Goal: Answer question/provide support

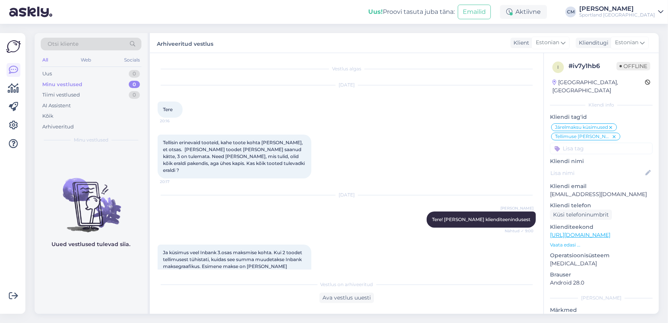
scroll to position [295, 0]
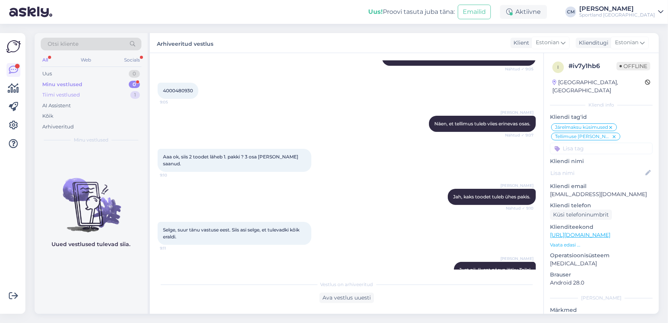
click at [123, 94] on div "Tiimi vestlused 1" at bounding box center [91, 94] width 101 height 11
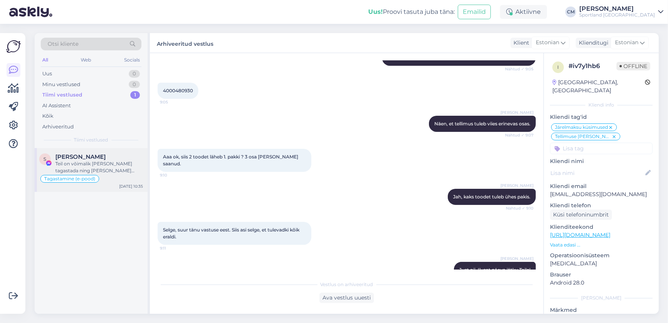
click at [113, 173] on div "Teil on võimalik [PERSON_NAME] tagastada ning [PERSON_NAME] tagastuse vastuvõtm…" at bounding box center [99, 167] width 88 height 14
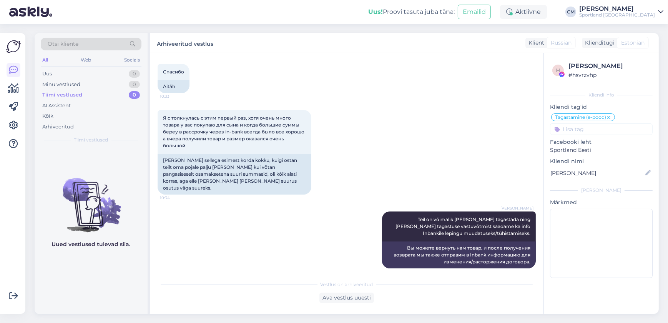
scroll to position [849, 0]
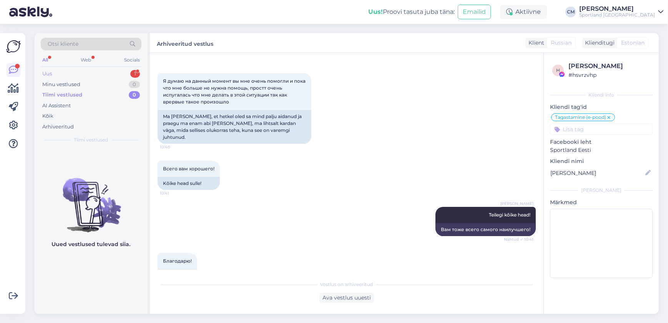
click at [131, 68] on div "Uus 1" at bounding box center [91, 73] width 101 height 11
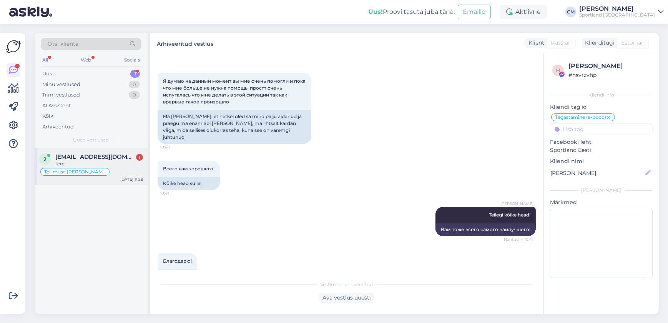
click at [109, 168] on div "Tellimuse [PERSON_NAME] info" at bounding box center [91, 171] width 104 height 9
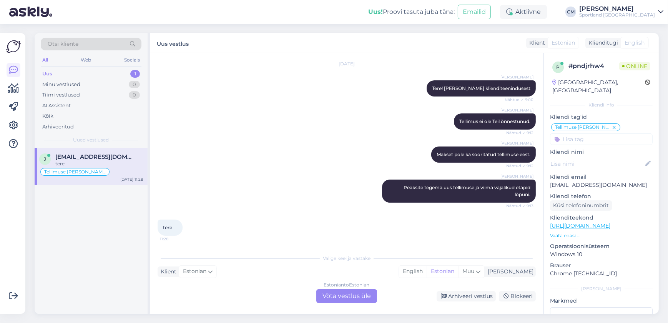
click at [365, 297] on div "Estonian to Estonian Võta vestlus üle" at bounding box center [346, 296] width 61 height 14
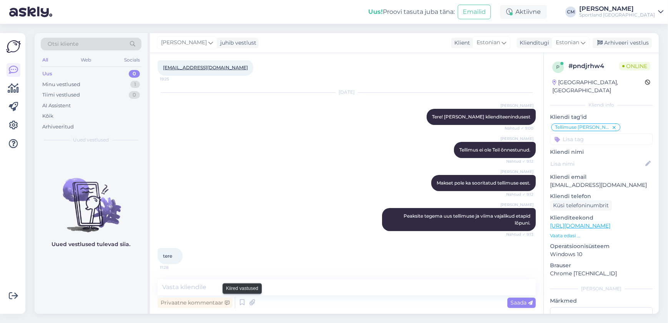
click at [235, 300] on div at bounding box center [235, 303] width 0 height 12
click at [235, 300] on div "Privaatne kommentaar Saada" at bounding box center [346, 302] width 378 height 15
click at [236, 300] on div "Privaatne kommentaar Saada" at bounding box center [346, 302] width 378 height 15
click at [238, 300] on icon at bounding box center [241, 303] width 9 height 12
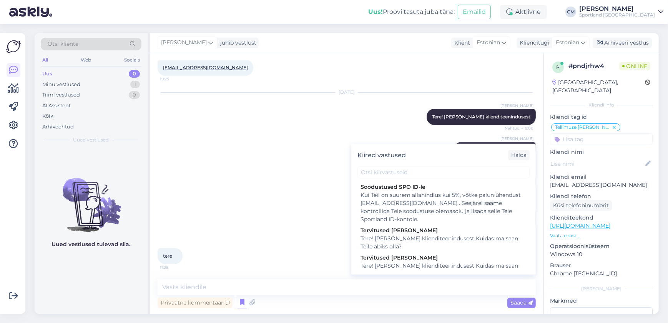
click at [384, 268] on div "Tere! [PERSON_NAME] klienditeenindusest Kuidas ma saan Teile abiks olla?" at bounding box center [443, 270] width 166 height 16
type textarea "Tere! [PERSON_NAME] klienditeenindusest Kuidas ma saan Teile abiks olla?"
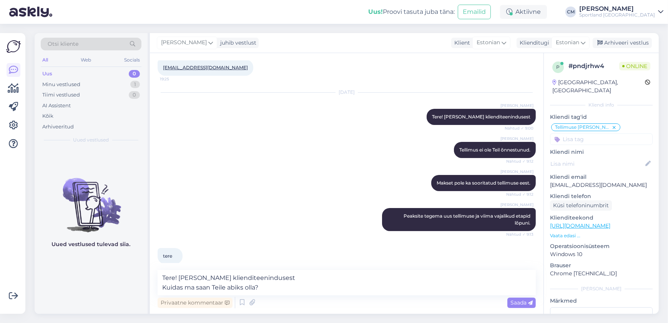
scroll to position [131, 0]
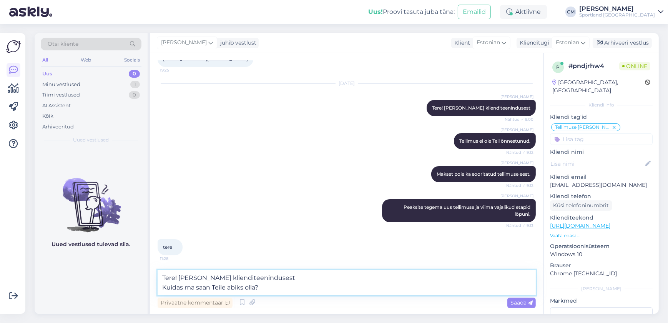
drag, startPoint x: 313, startPoint y: 290, endPoint x: 149, endPoint y: 292, distance: 164.0
click at [149, 292] on div "Otsi kliente All Web Socials Uus 0 Minu vestlused 1 Tiimi vestlused 0 AI Assist…" at bounding box center [347, 173] width 624 height 280
click at [223, 285] on textarea "Tere! [PERSON_NAME] klienditeenindusest Kuidas ma saan Teile abiks olla?" at bounding box center [346, 282] width 378 height 25
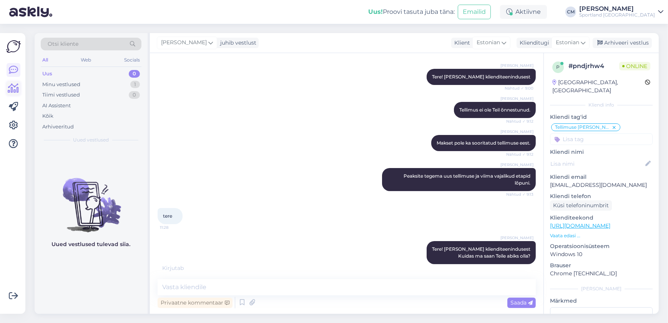
click at [12, 88] on icon at bounding box center [13, 88] width 11 height 9
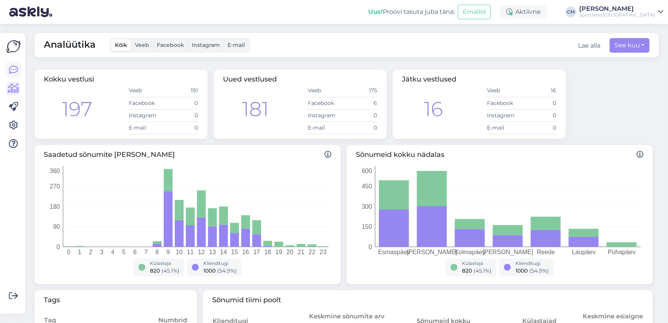
click at [10, 76] on link at bounding box center [14, 70] width 14 height 14
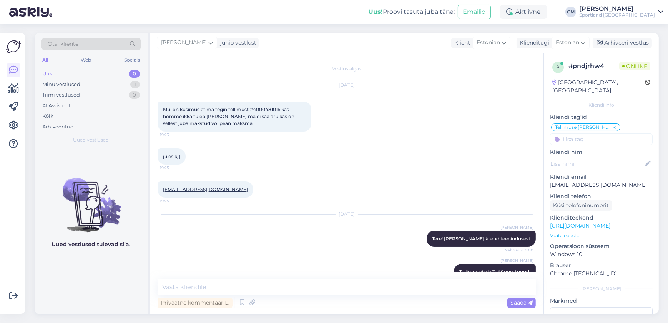
click at [267, 106] on span "Mul on kusimus et ma tegin tellimust #4000481016 kas homme ikka tuleb [PERSON_N…" at bounding box center [229, 116] width 133 height 20
copy span "4000481016"
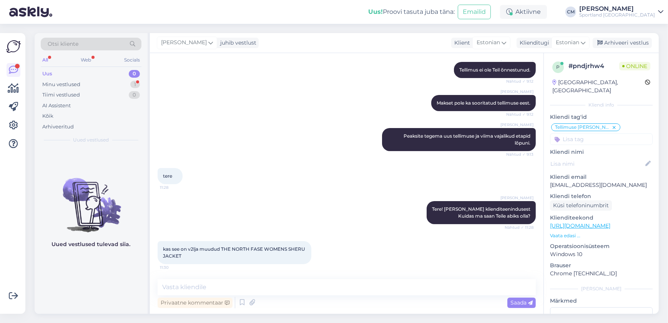
click at [566, 232] on p "Vaata edasi ..." at bounding box center [601, 235] width 103 height 7
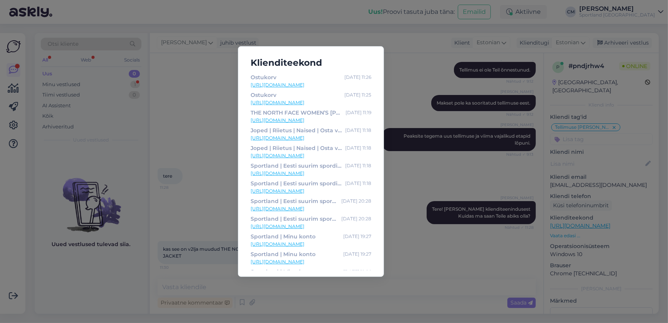
click at [312, 135] on link "[URL][DOMAIN_NAME]" at bounding box center [310, 137] width 121 height 7
click at [251, 221] on div "Sportland | Eesti suurim spordipoodide [PERSON_NAME]" at bounding box center [294, 218] width 88 height 8
click at [237, 220] on div "Klienditeekond Ostukorv [DATE] 11:26 [URL][DOMAIN_NAME] Ostukorv [DATE] 11:25 […" at bounding box center [334, 161] width 668 height 323
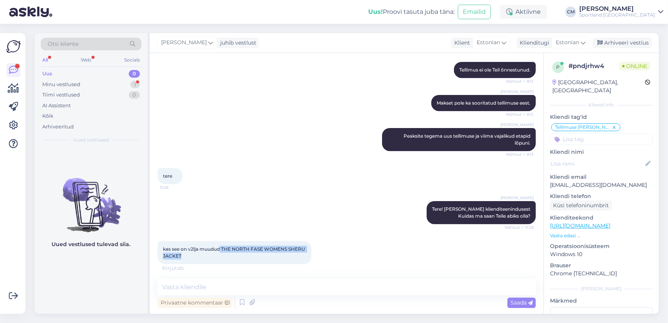
drag, startPoint x: 215, startPoint y: 260, endPoint x: 221, endPoint y: 248, distance: 13.1
click at [221, 248] on div "kas see on v2lja muudud THE NORTH FASE WOMENS SHERU JACKET 11:30" at bounding box center [234, 252] width 154 height 23
copy span "THE NORTH FASE WOMENS [PERSON_NAME]"
click at [227, 289] on textarea at bounding box center [346, 287] width 378 height 16
type textarea "Mis suurust silmas peate?"
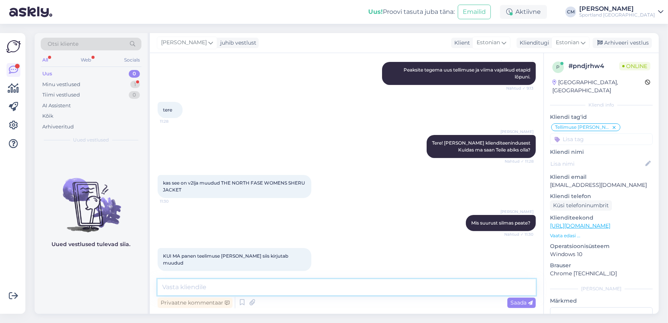
scroll to position [301, 0]
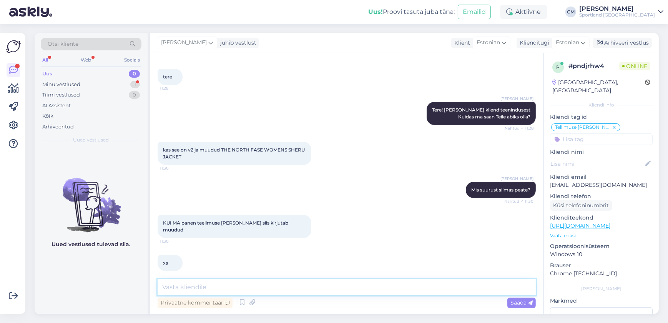
click at [219, 288] on textarea at bounding box center [346, 287] width 378 height 16
type textarea "Kohe vaatan üle"
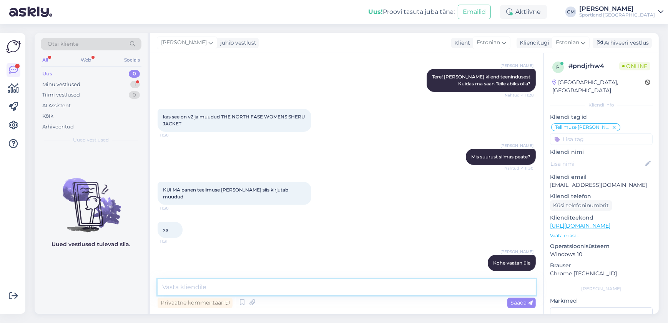
scroll to position [367, 0]
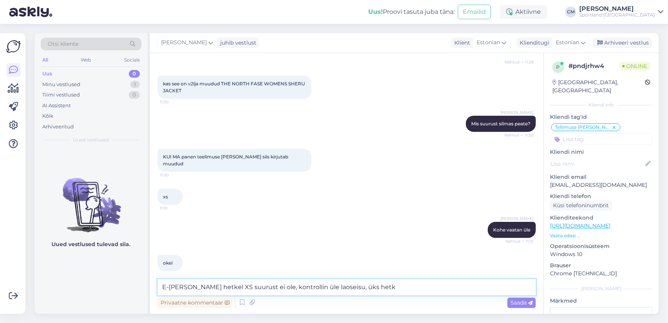
type textarea "E-[PERSON_NAME] hetkel XS suurust ei ole, kontrollin üle laoseisu, üks hetk."
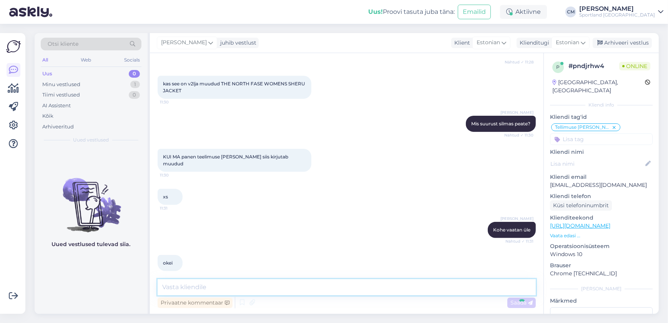
scroll to position [407, 0]
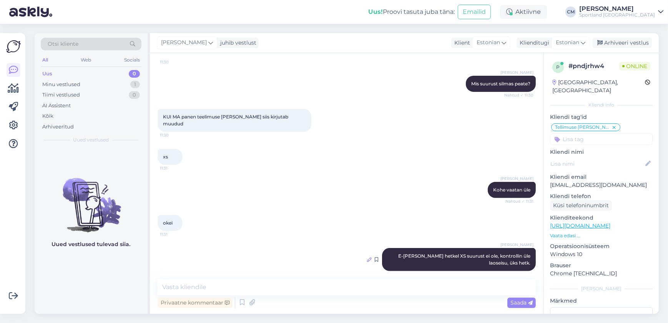
click at [367, 257] on icon at bounding box center [369, 259] width 5 height 5
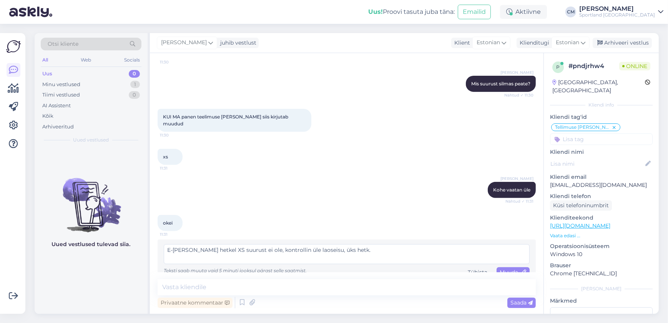
click at [181, 244] on textarea "E-[PERSON_NAME] hetkel XS suurust ei ole, kontrollin üle laoseisu, üks hetk." at bounding box center [347, 254] width 366 height 20
type textarea "E-poes hetkel XS suurust ei ole, kontrollin üle laoseisu, üks hetk."
click at [514, 268] on span "Muuda" at bounding box center [512, 271] width 27 height 7
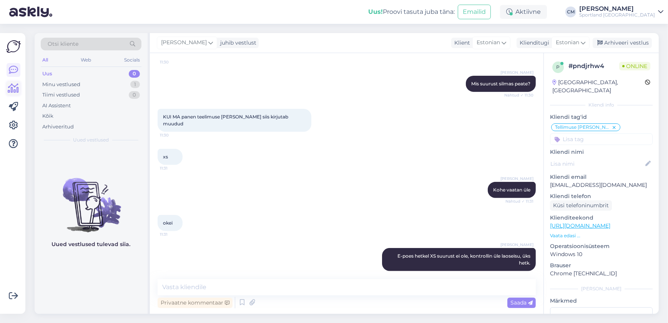
click at [17, 87] on icon at bounding box center [13, 88] width 11 height 9
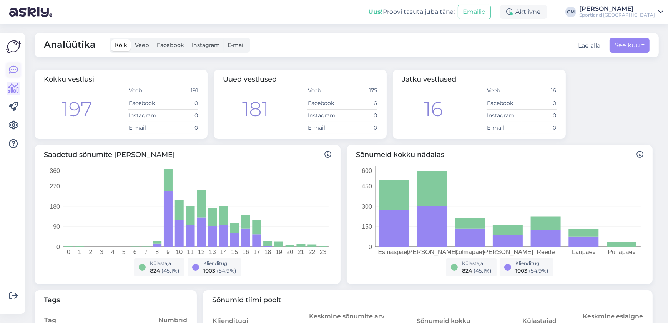
click at [19, 71] on link at bounding box center [14, 70] width 14 height 14
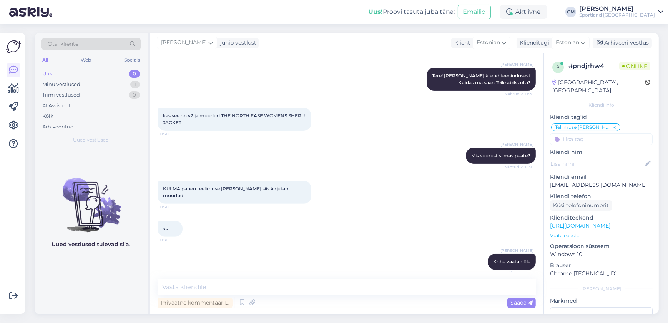
scroll to position [407, 0]
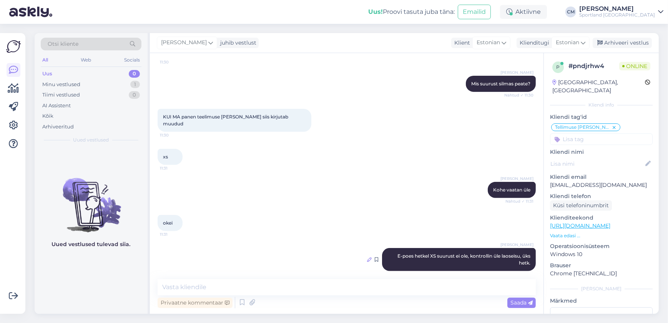
click at [367, 257] on icon at bounding box center [369, 259] width 5 height 5
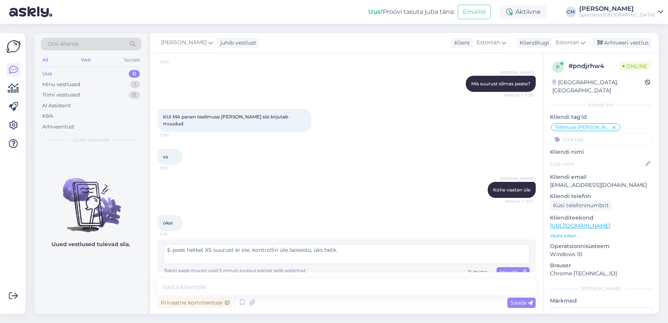
click at [289, 245] on textarea "E-poes hetkel XS suurust ei ole, kontrollin üle laoseisu, üks hetk." at bounding box center [347, 254] width 366 height 20
type textarea "E-poes hetkel XS suurust ei ole, kontrollin üle kaupluste laoseisu, üks hetk."
click at [499, 268] on span "Muuda" at bounding box center [512, 271] width 27 height 7
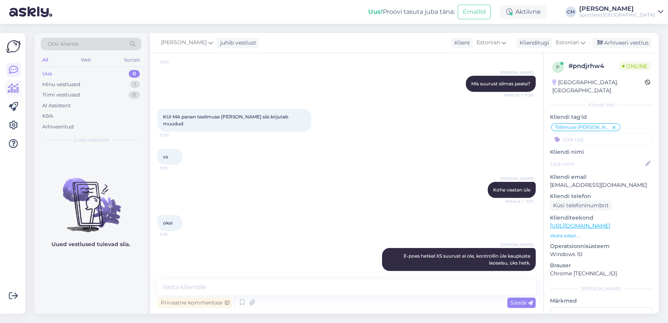
click at [15, 93] on link at bounding box center [14, 88] width 14 height 14
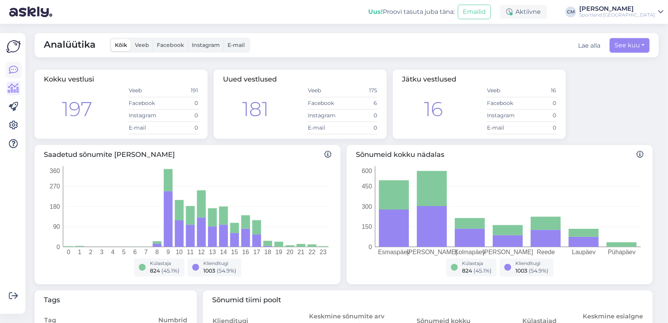
click at [11, 71] on icon at bounding box center [13, 69] width 9 height 9
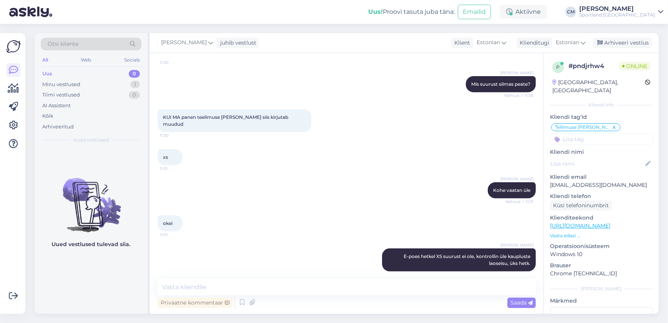
scroll to position [407, 0]
click at [334, 284] on textarea at bounding box center [346, 287] width 378 height 16
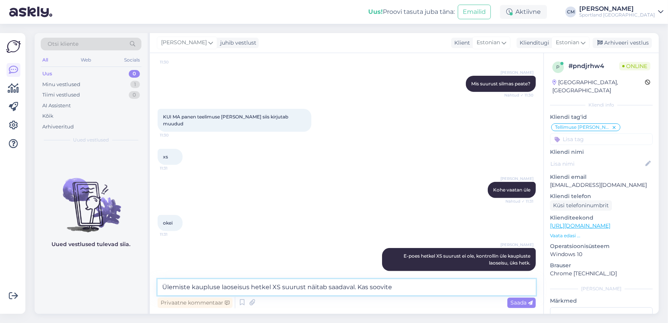
click at [407, 287] on textarea "Ülemiste kaupluse laoseisus hetkel XS suurust näitab saadaval. Kas soovite" at bounding box center [346, 287] width 378 height 16
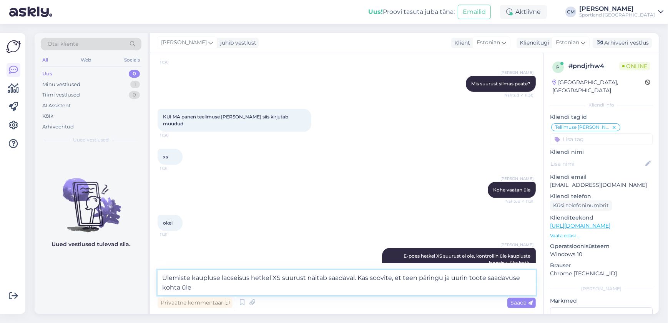
type textarea "Ülemiste kaupluse laoseisus hetkel XS suurust näitab saadaval. Kas soovite, et …"
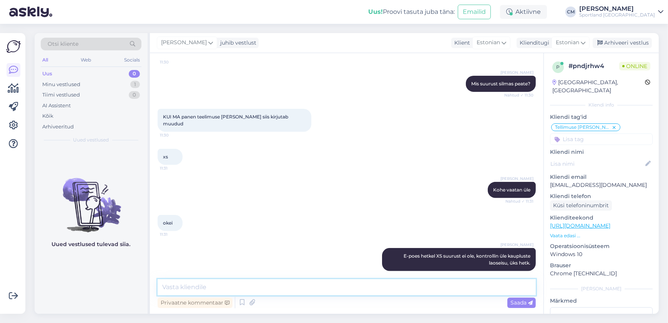
scroll to position [453, 0]
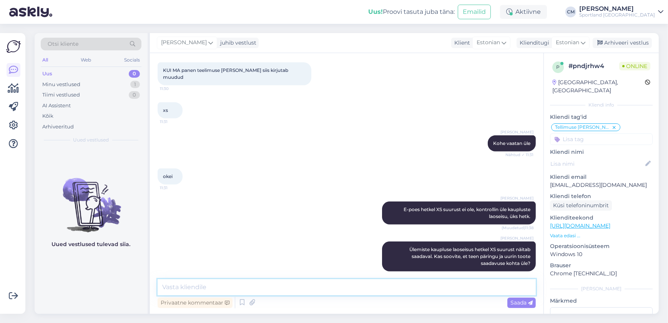
click at [317, 284] on textarea at bounding box center [346, 287] width 378 height 16
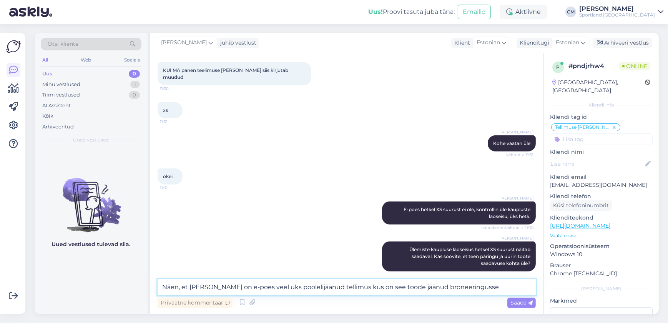
type textarea "Näen, et [PERSON_NAME] on e-poes veel üks poolelijäänud tellimus kus on see too…"
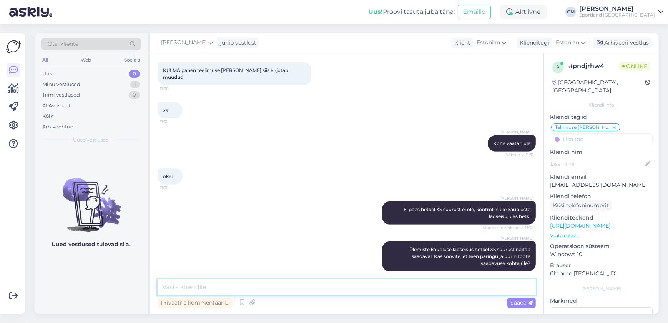
scroll to position [494, 0]
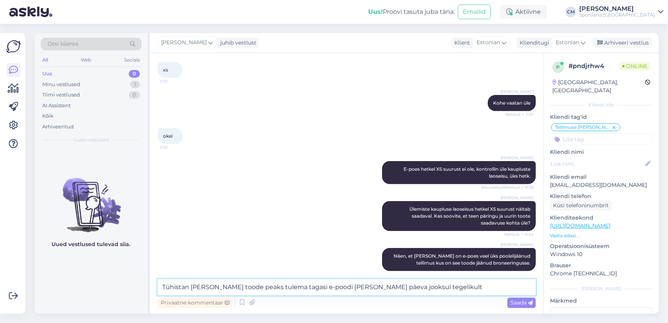
type textarea "Tühistan [PERSON_NAME] toode peaks tulema tagasi e-poodi [PERSON_NAME] päeva jo…"
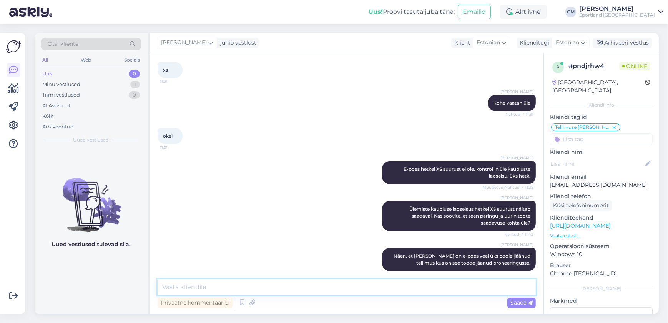
scroll to position [534, 0]
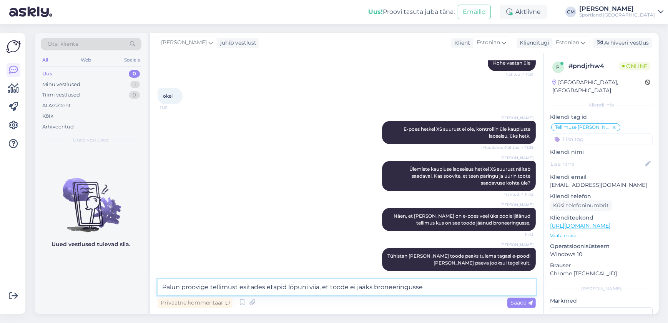
type textarea "Palun proovige tellimust esitades etapid lõpuni viia, et toode ei jääks broneer…"
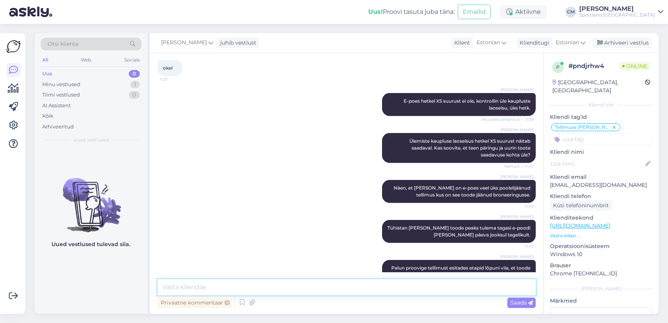
scroll to position [573, 0]
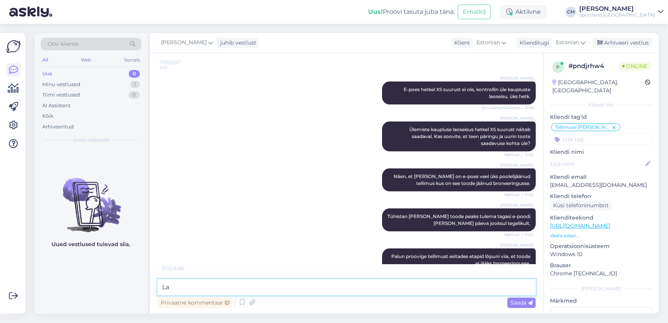
type textarea "L"
type textarea "XS peaks olema saadaval."
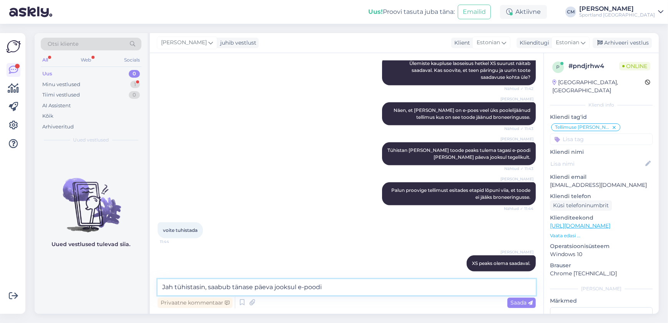
type textarea "Jah tühistasin, saabub tänase päeva jooksul e-poodi."
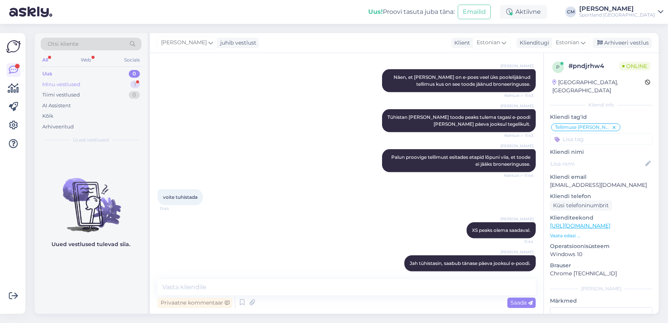
click at [124, 80] on div "Minu vestlused 1" at bounding box center [91, 84] width 101 height 11
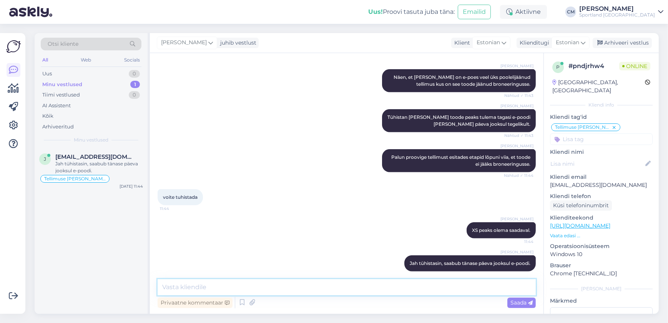
click at [256, 293] on textarea at bounding box center [346, 287] width 378 height 16
type textarea "Kas saan veel aidata?"
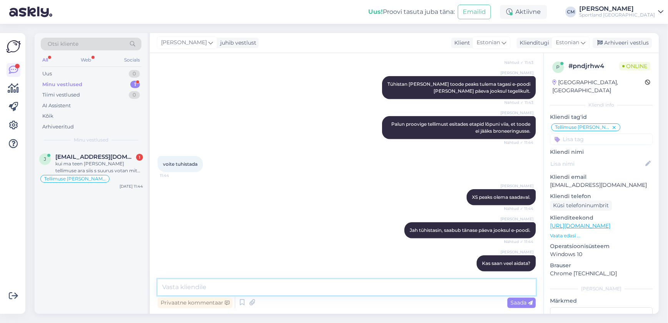
scroll to position [745, 0]
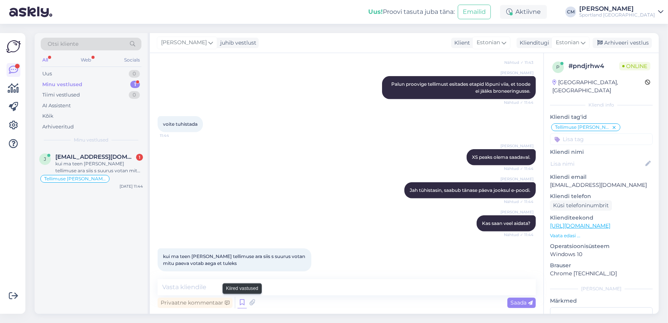
click at [243, 299] on icon at bounding box center [241, 303] width 9 height 12
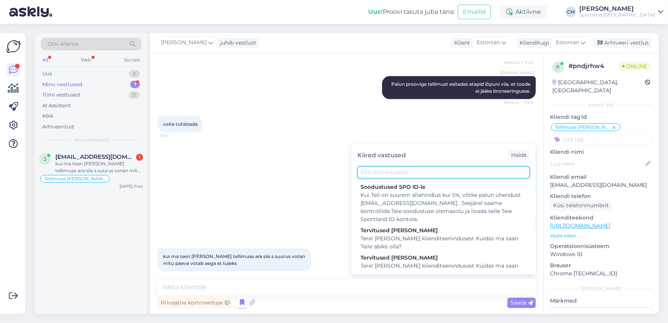
click at [405, 174] on input "text" at bounding box center [443, 172] width 172 height 12
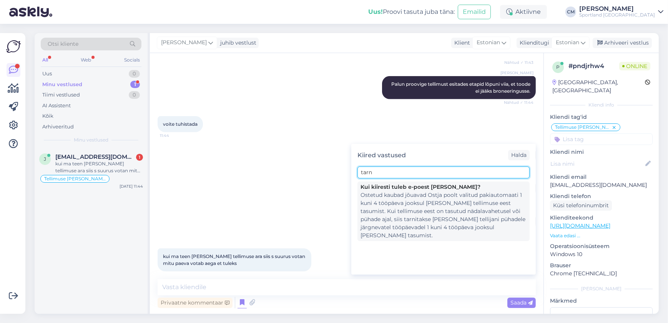
type input "tarn"
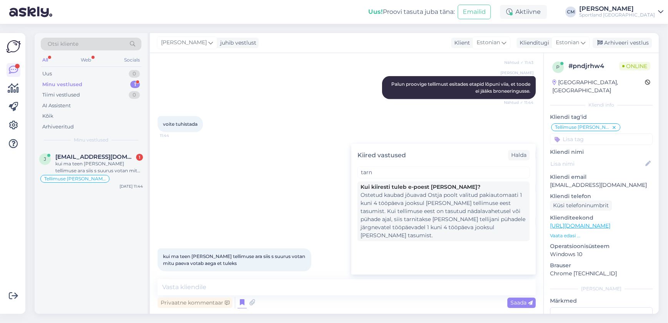
click at [396, 198] on div "Ostetud kaubad jõuavad Ostja poolt valitud pakiautomaati 1 kuni 4 tööpäeva jook…" at bounding box center [443, 215] width 166 height 48
type textarea "Ostetud kaubad jõuavad Ostja poolt valitud pakiautomaati 1 kuni 4 tööpäeva jook…"
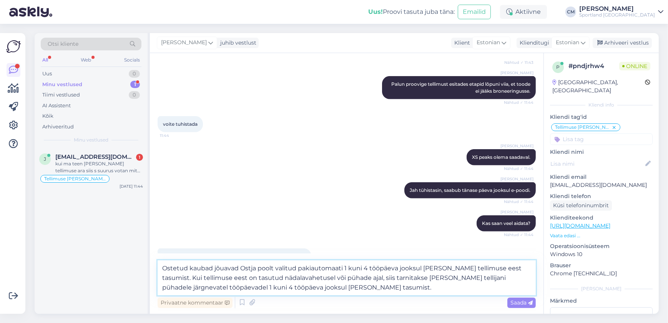
click at [358, 268] on textarea "Ostetud kaubad jõuavad Ostja poolt valitud pakiautomaati 1 kuni 4 tööpäeva jook…" at bounding box center [346, 277] width 378 height 35
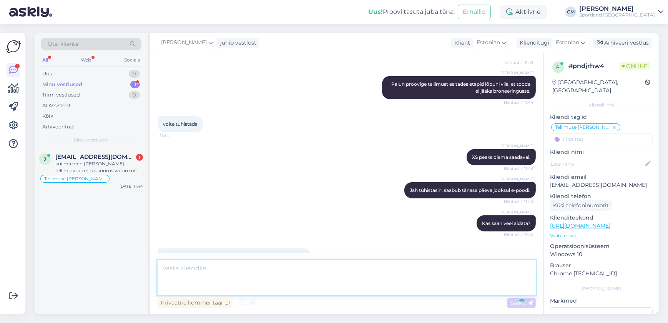
scroll to position [806, 0]
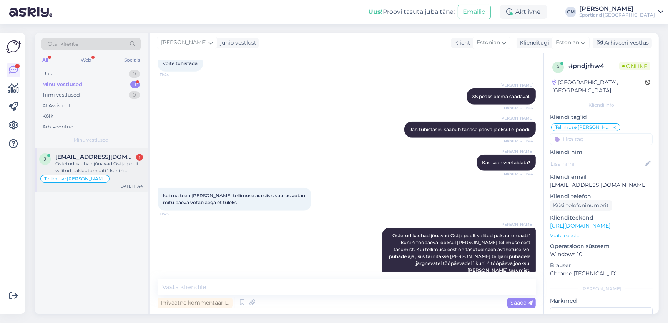
click at [94, 155] on span "[EMAIL_ADDRESS][DOMAIN_NAME]" at bounding box center [95, 156] width 80 height 7
click at [20, 90] on div at bounding box center [13, 173] width 15 height 268
click at [86, 88] on div "Minu vestlused 1" at bounding box center [91, 84] width 101 height 11
click at [16, 86] on icon at bounding box center [13, 88] width 11 height 9
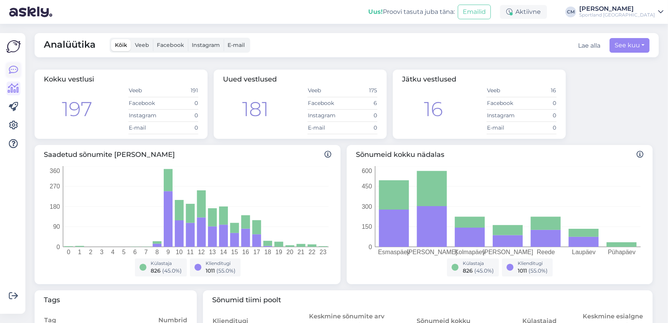
click at [10, 66] on icon at bounding box center [13, 69] width 9 height 9
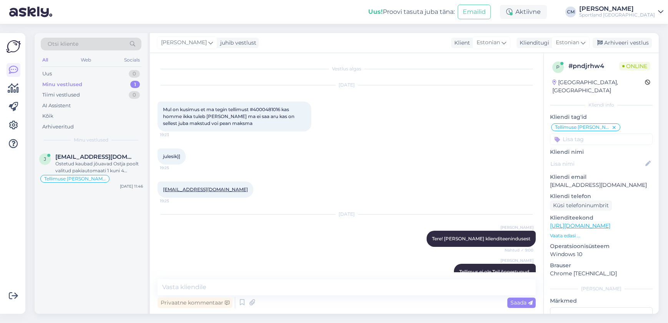
scroll to position [806, 0]
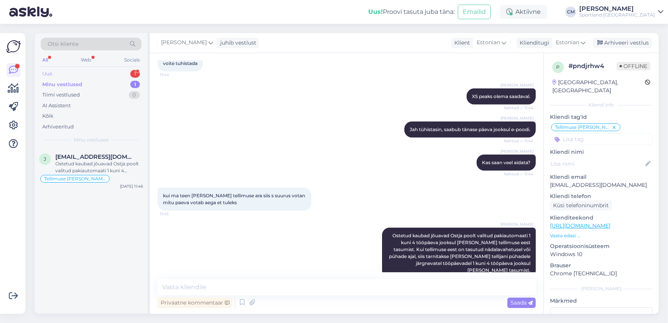
click at [117, 75] on div "Uus 1" at bounding box center [91, 73] width 101 height 11
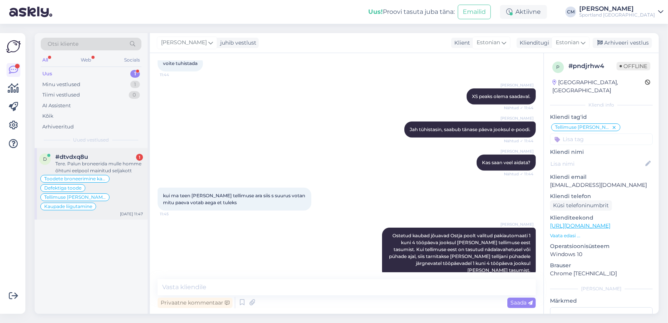
click at [117, 147] on div "Otsi kliente All Web Socials Uus 1 Minu vestlused 1 Tiimi vestlused 0 AI Assist…" at bounding box center [92, 173] width 115 height 280
click at [117, 159] on div "#dtvdxq8u 1" at bounding box center [99, 156] width 88 height 7
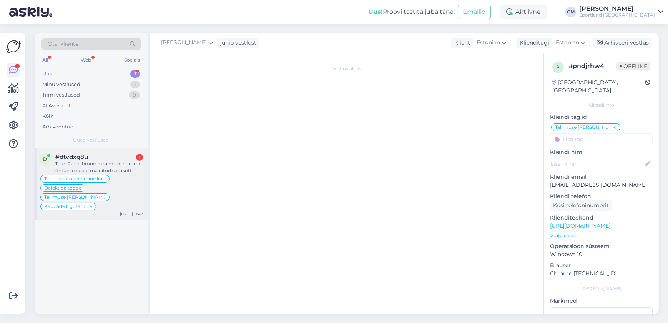
scroll to position [2410, 0]
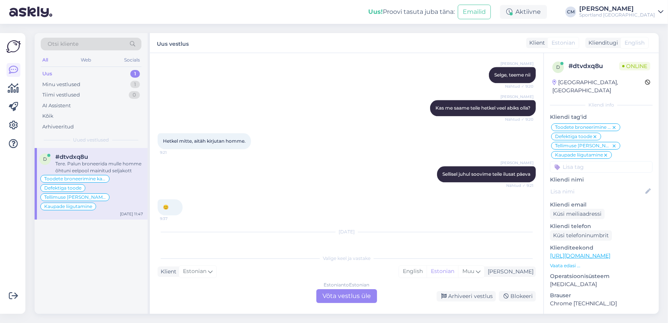
click at [360, 295] on div "Estonian to Estonian Võta vestlus üle" at bounding box center [346, 296] width 61 height 14
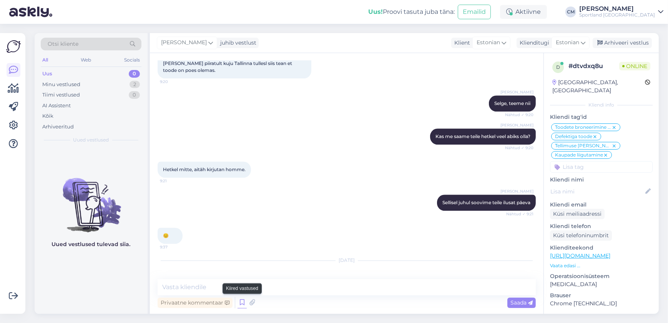
click at [239, 303] on icon at bounding box center [241, 303] width 9 height 12
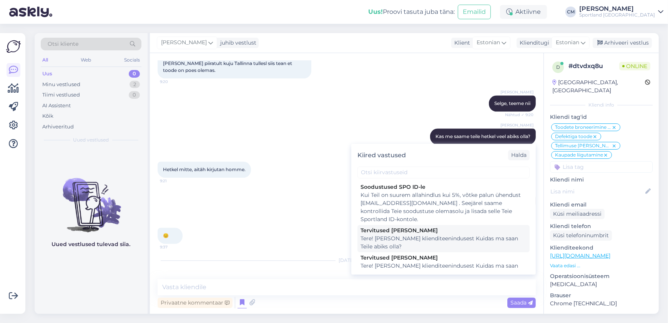
click at [453, 249] on div "Tere! [PERSON_NAME] klienditeenindusest Kuidas ma saan Teile abiks olla?" at bounding box center [443, 242] width 166 height 16
type textarea "Tere! [PERSON_NAME] klienditeenindusest Kuidas ma saan Teile abiks olla?"
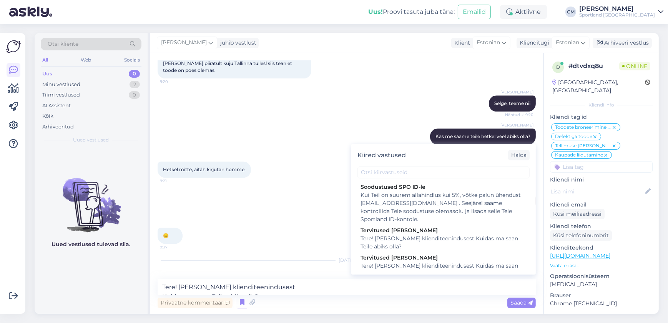
scroll to position [2390, 0]
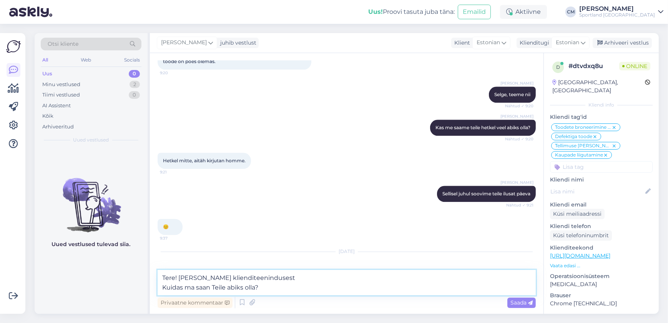
drag, startPoint x: 300, startPoint y: 286, endPoint x: 152, endPoint y: 267, distance: 149.1
click at [152, 267] on div "Vestlus algas [DATE] Tere 20:20 Hello Ostsin lapsele augusti [PERSON_NAME] sand…" at bounding box center [346, 183] width 393 height 260
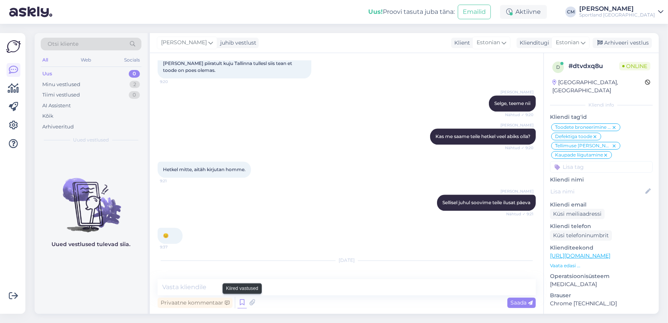
click at [239, 300] on icon at bounding box center [241, 303] width 9 height 12
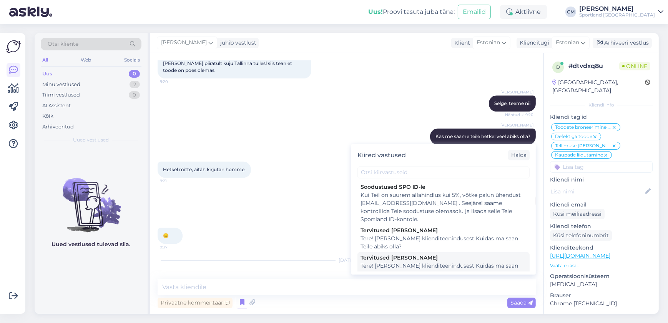
click at [425, 268] on div "Tere! [PERSON_NAME] klienditeenindusest Kuidas ma saan Teile abiks olla?" at bounding box center [443, 270] width 166 height 16
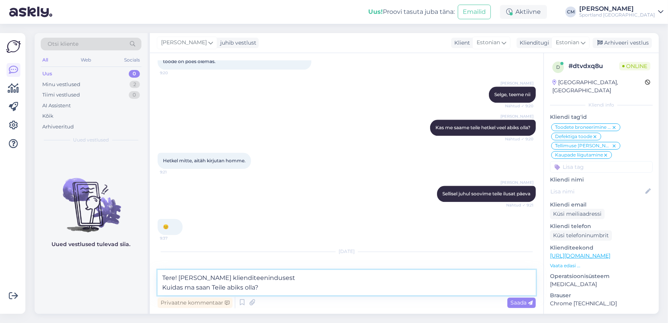
drag, startPoint x: 290, startPoint y: 288, endPoint x: 140, endPoint y: 288, distance: 149.8
click at [140, 288] on div "Otsi kliente All Web Socials Uus 0 Minu vestlused 2 Tiimi vestlused 0 AI Assist…" at bounding box center [347, 173] width 624 height 280
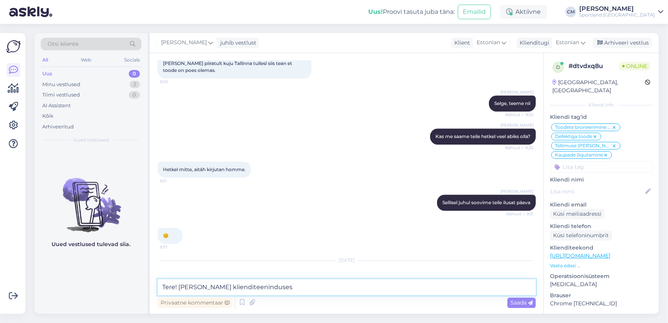
type textarea "Tere! [PERSON_NAME] klienditeenindusest"
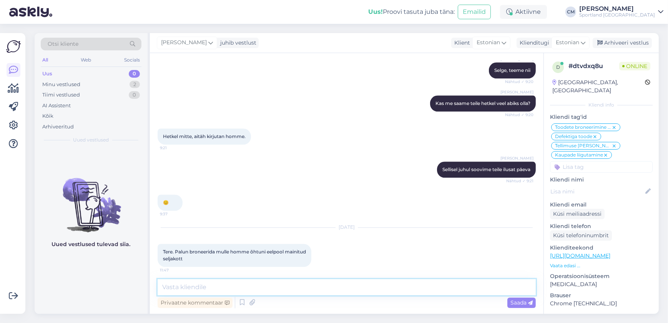
scroll to position [2462, 0]
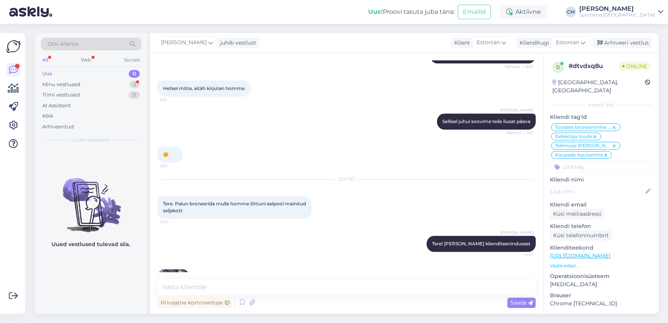
click at [177, 269] on img at bounding box center [173, 284] width 31 height 31
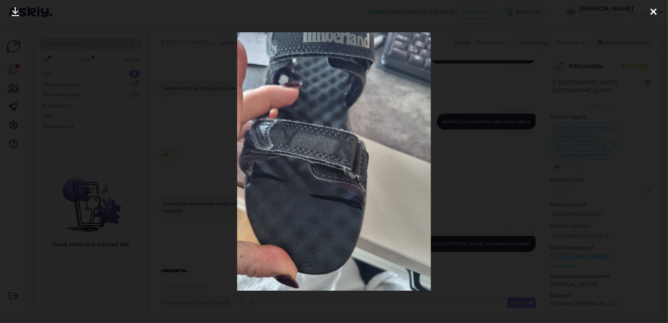
click at [199, 187] on div at bounding box center [334, 161] width 668 height 323
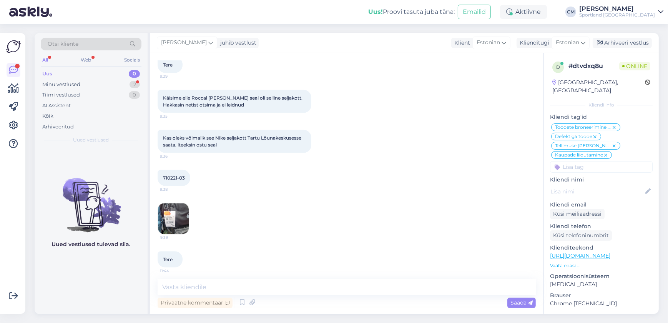
scroll to position [1394, 0]
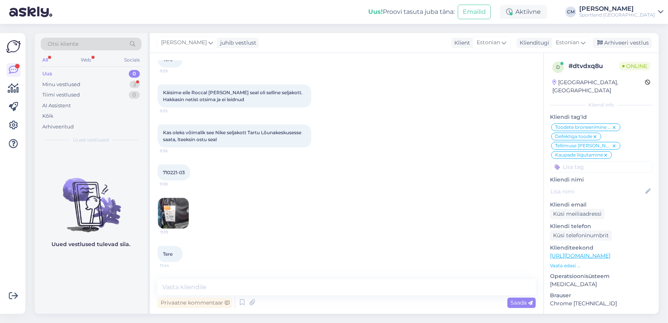
click at [178, 169] on span "710221-03" at bounding box center [174, 172] width 22 height 6
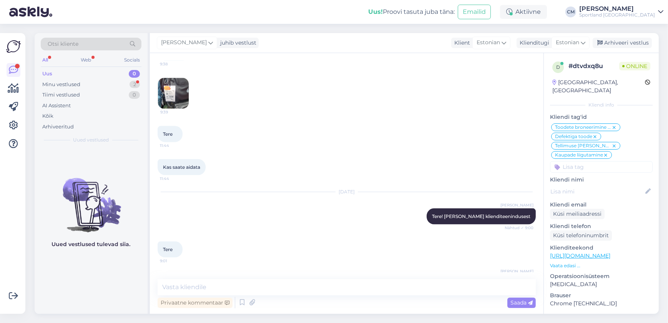
scroll to position [1533, 0]
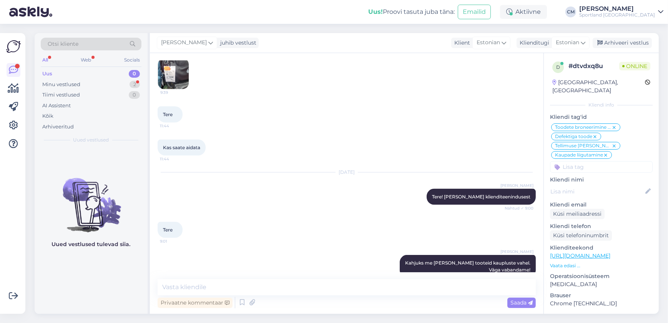
click at [276, 164] on div "[DATE] [PERSON_NAME] Tere! [PERSON_NAME] klienditeenindusest Nähtud ✓ 9:00" at bounding box center [346, 188] width 378 height 49
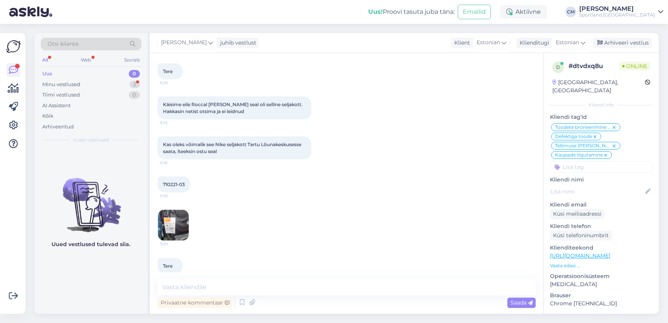
scroll to position [1392, 0]
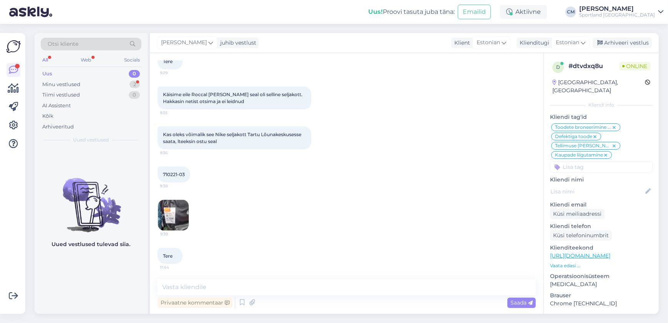
click at [169, 200] on img at bounding box center [173, 215] width 31 height 31
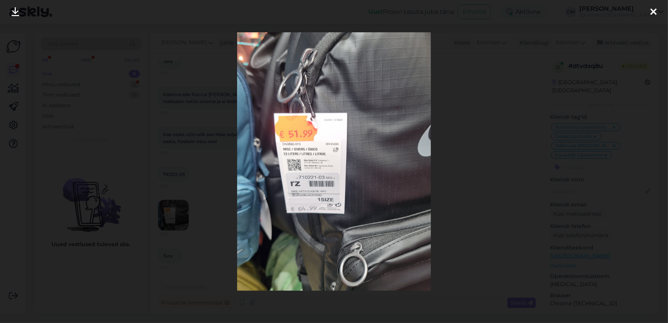
drag, startPoint x: 318, startPoint y: 139, endPoint x: 221, endPoint y: 163, distance: 99.9
click at [221, 163] on div at bounding box center [334, 161] width 668 height 323
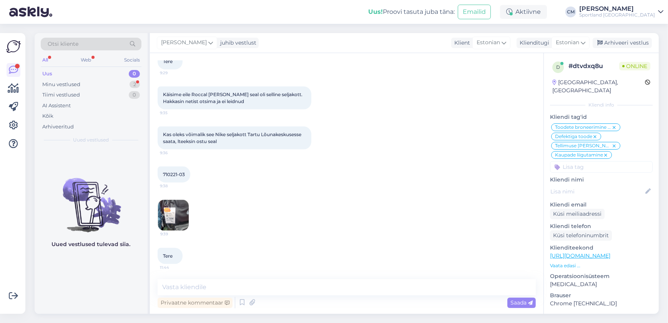
click at [169, 200] on img at bounding box center [173, 215] width 31 height 31
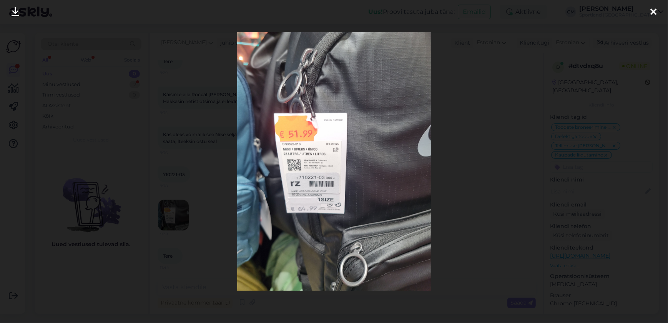
click at [199, 151] on div at bounding box center [334, 161] width 668 height 323
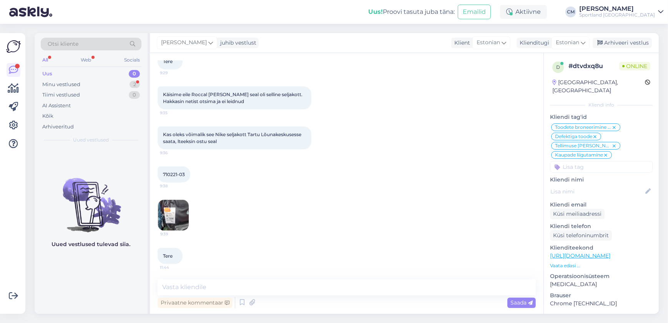
click at [180, 200] on img at bounding box center [173, 215] width 31 height 31
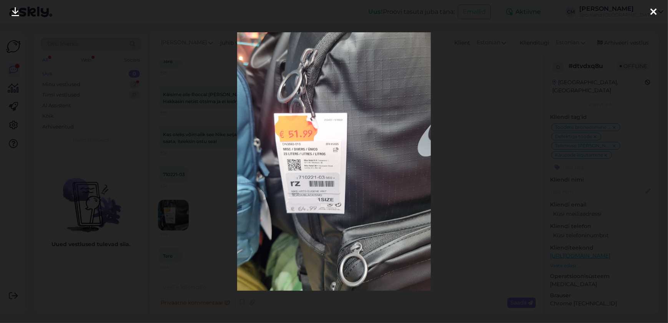
click at [188, 170] on div at bounding box center [334, 161] width 668 height 323
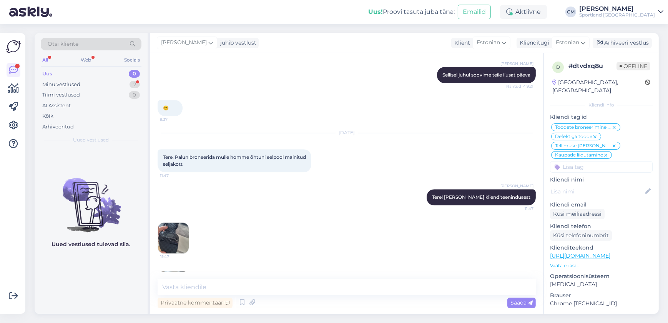
scroll to position [2544, 0]
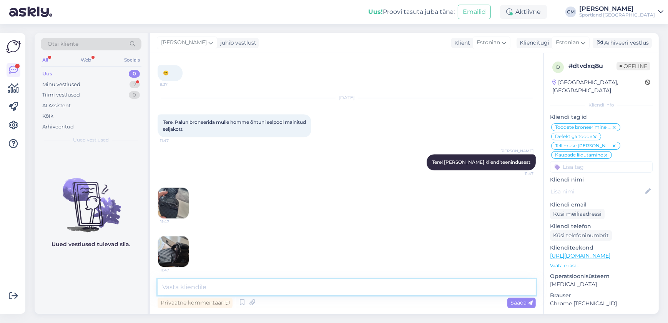
click at [307, 289] on textarea at bounding box center [346, 287] width 378 height 16
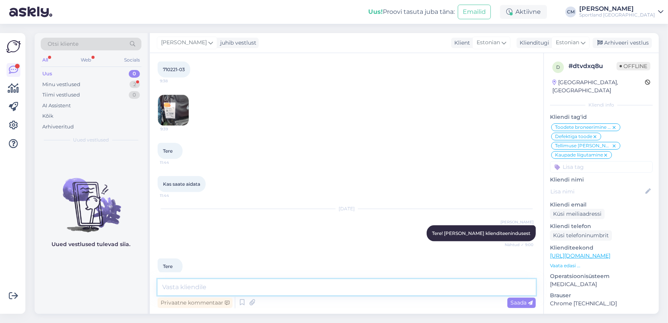
scroll to position [1357, 0]
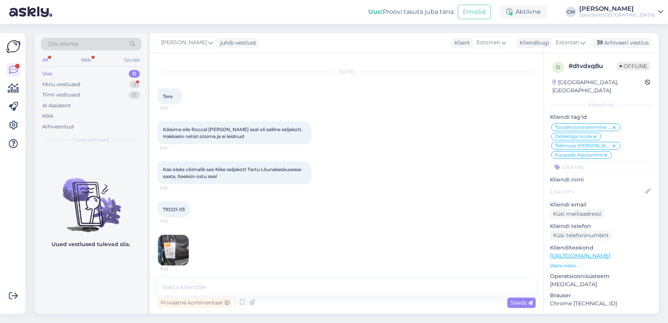
click at [165, 235] on img at bounding box center [173, 250] width 31 height 31
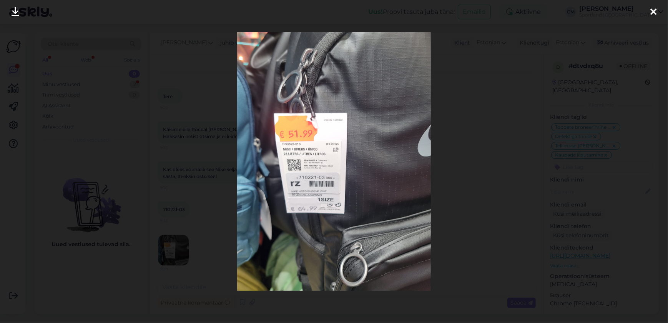
click at [183, 210] on div at bounding box center [334, 161] width 668 height 323
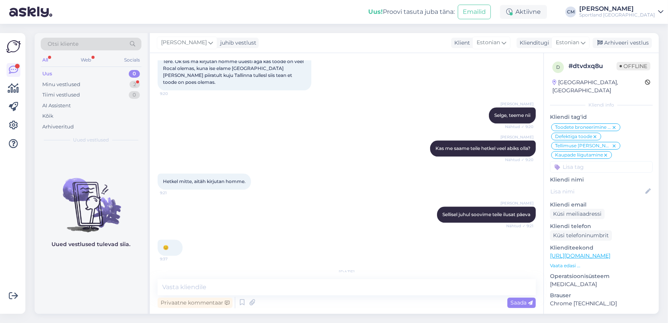
scroll to position [2509, 0]
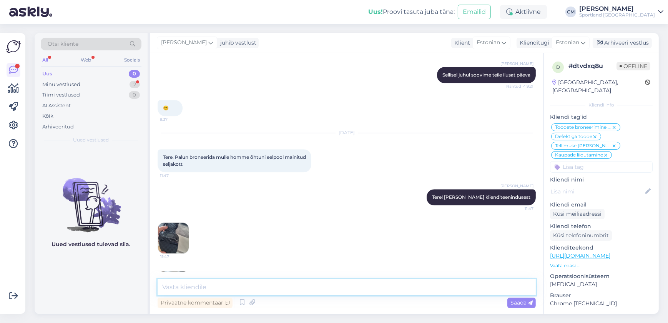
click at [215, 283] on textarea at bounding box center [346, 287] width 378 height 16
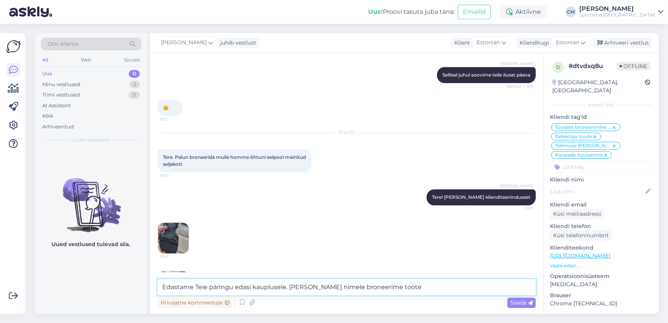
type textarea "Edastame Teie päringu edasi kauplusele. [PERSON_NAME] nimele broneerime toote?"
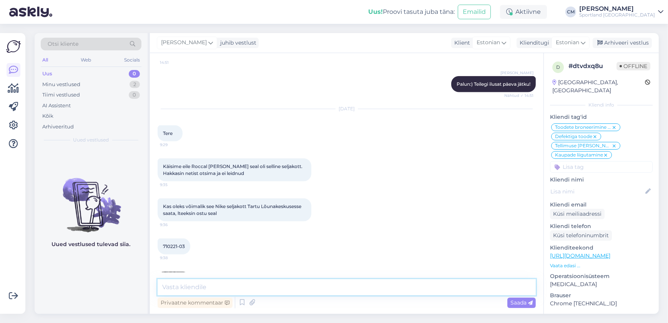
scroll to position [1362, 0]
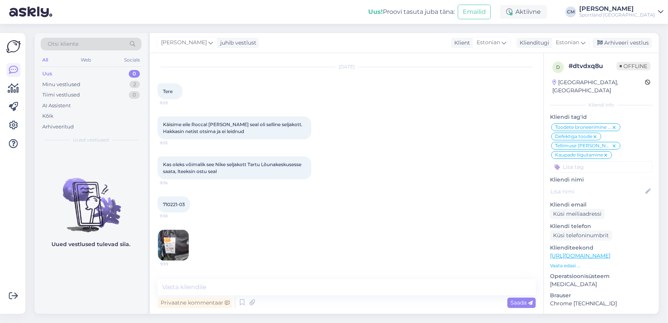
click at [177, 230] on img at bounding box center [173, 245] width 31 height 31
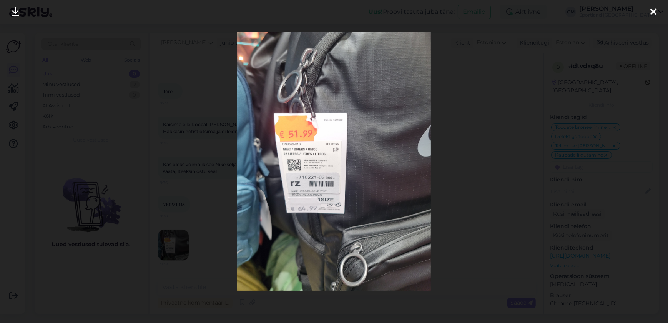
click at [455, 146] on div at bounding box center [334, 161] width 668 height 323
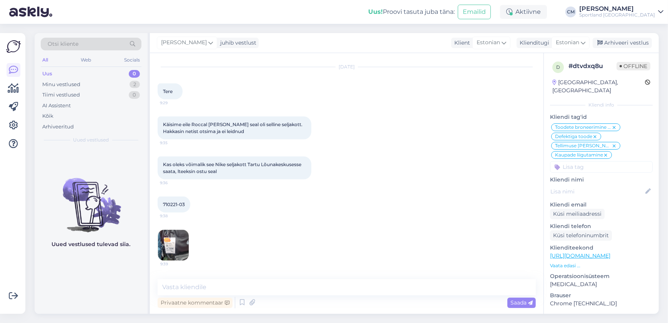
click at [181, 230] on img at bounding box center [173, 245] width 31 height 31
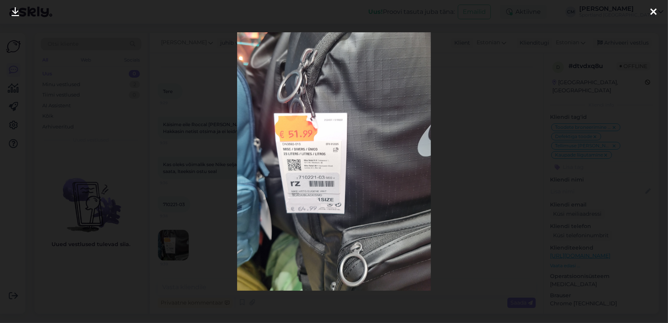
click at [195, 171] on div at bounding box center [334, 161] width 668 height 323
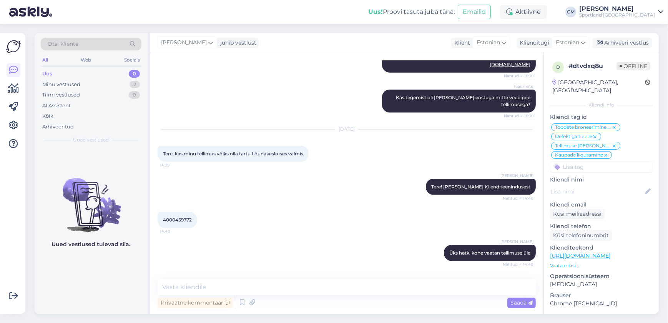
scroll to position [1012, 0]
click at [182, 216] on span "4000459772" at bounding box center [177, 219] width 29 height 6
copy div "4000459772 14:40"
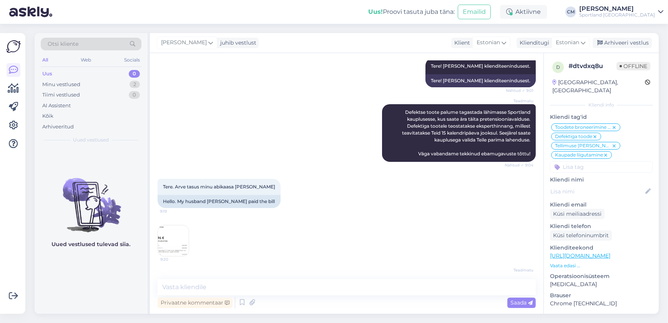
scroll to position [279, 0]
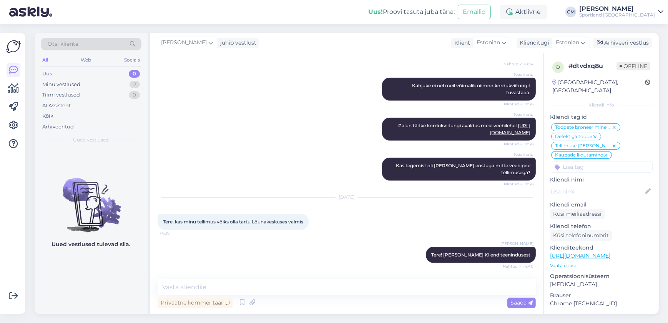
drag, startPoint x: 341, startPoint y: 196, endPoint x: 340, endPoint y: 263, distance: 67.2
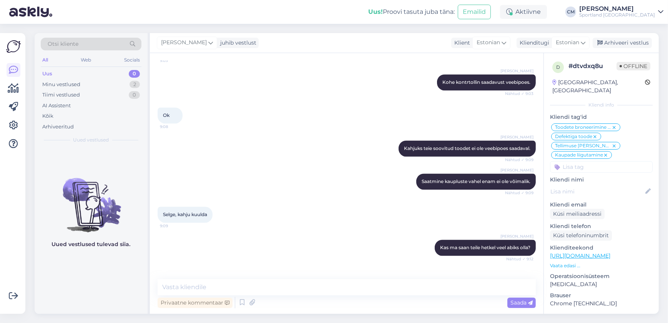
scroll to position [2584, 0]
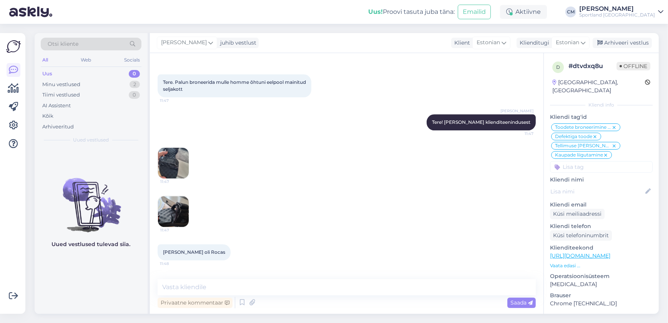
drag, startPoint x: 354, startPoint y: 125, endPoint x: 340, endPoint y: 296, distance: 171.1
click at [299, 283] on textarea at bounding box center [346, 287] width 378 height 16
type textarea "P"
type textarea "Jääme vastust ootama."
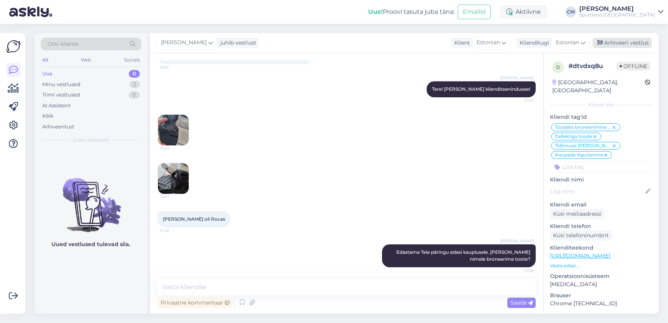
click at [611, 43] on div "Arhiveeri vestlus" at bounding box center [621, 43] width 59 height 10
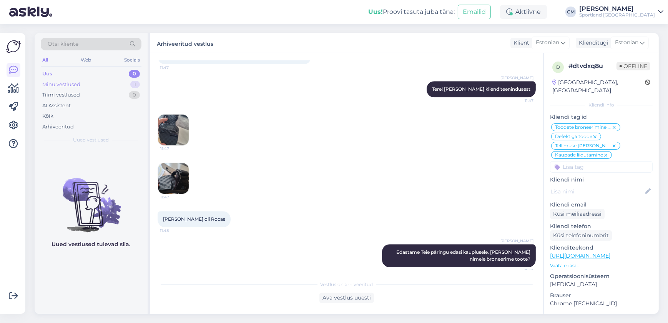
click at [132, 80] on div "Minu vestlused 1" at bounding box center [91, 84] width 101 height 11
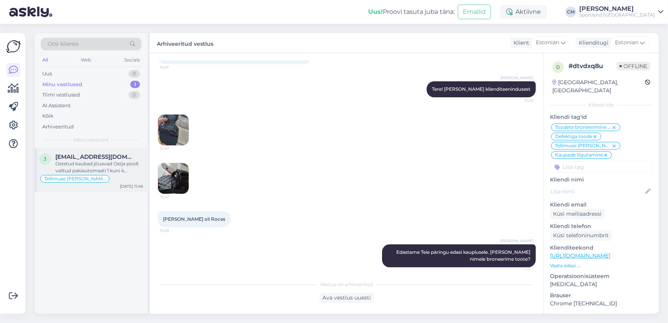
click at [109, 152] on div "j [EMAIL_ADDRESS][DOMAIN_NAME] Ostetud kaubad jõuavad Ostja poolt valitud pakia…" at bounding box center [91, 170] width 113 height 44
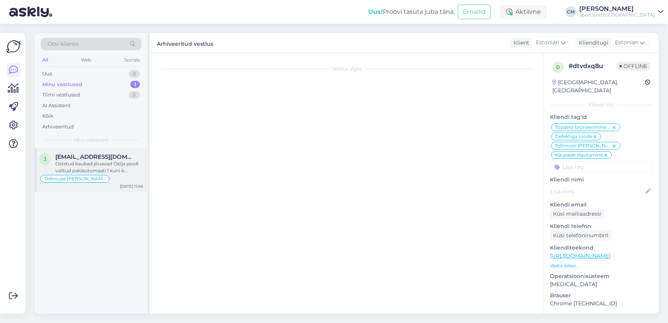
scroll to position [806, 0]
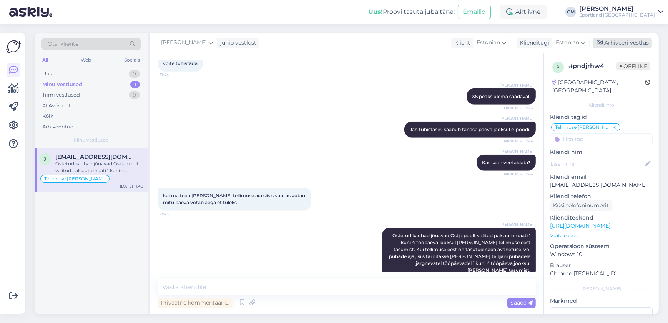
click at [623, 41] on div "Arhiveeri vestlus" at bounding box center [621, 43] width 59 height 10
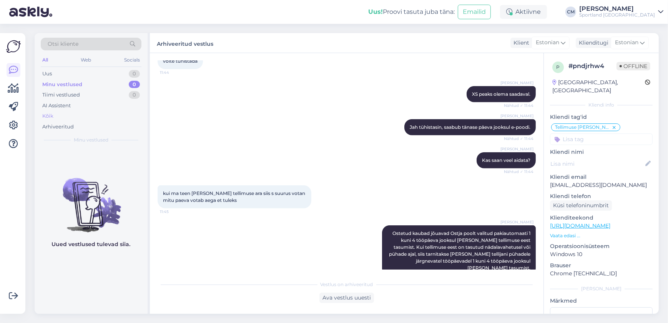
scroll to position [809, 0]
click at [52, 109] on div "AI Assistent" at bounding box center [91, 105] width 101 height 11
click at [58, 116] on div "Kõik" at bounding box center [91, 116] width 101 height 11
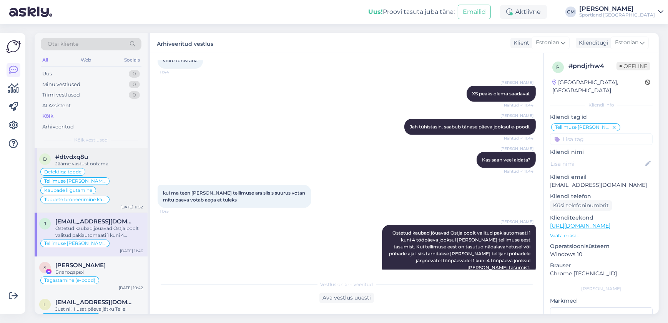
click at [120, 188] on div "Defektiga toode Tellimuse [PERSON_NAME] info Kaupade liigutamine Toodete bronee…" at bounding box center [91, 185] width 104 height 37
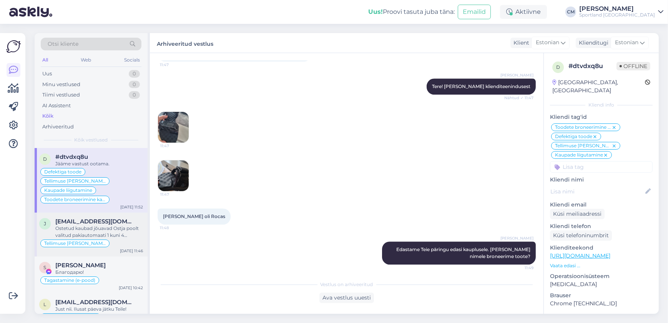
click at [123, 228] on div "Ostetud kaubad jõuavad Ostja poolt valitud pakiautomaati 1 kuni 4 tööpäeva jook…" at bounding box center [99, 232] width 88 height 14
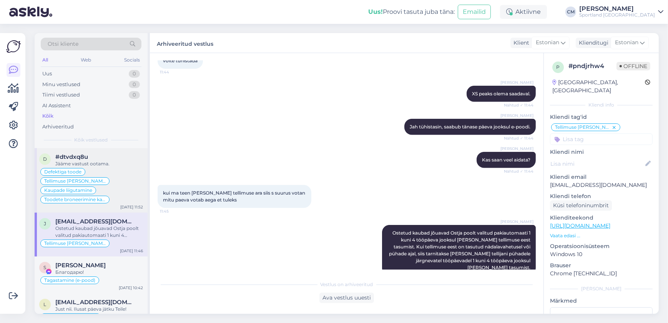
click at [120, 184] on div "Defektiga toode Tellimuse [PERSON_NAME] info Kaupade liigutamine Toodete bronee…" at bounding box center [91, 185] width 104 height 37
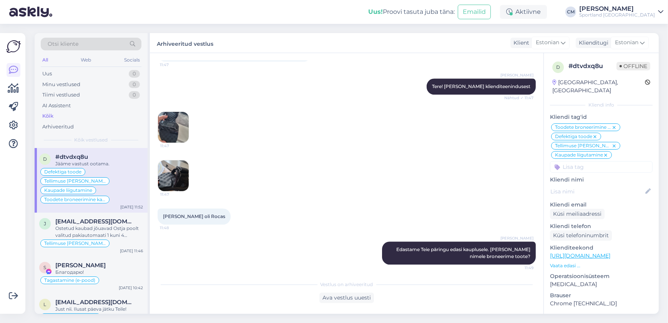
click at [182, 112] on img at bounding box center [173, 127] width 31 height 31
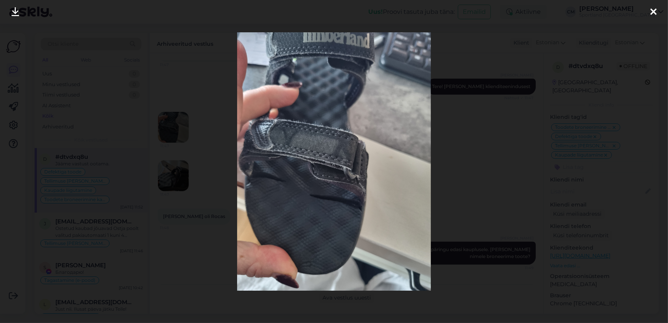
click at [189, 119] on div at bounding box center [334, 161] width 668 height 323
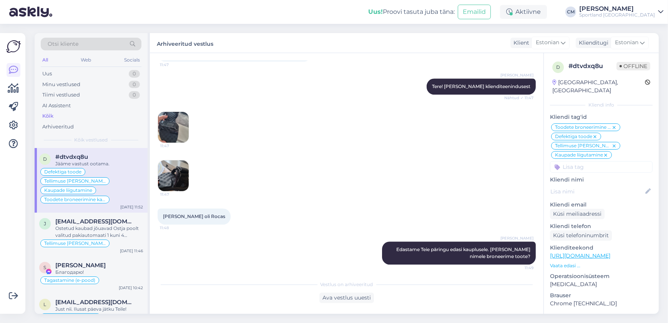
click at [176, 160] on img at bounding box center [173, 175] width 31 height 31
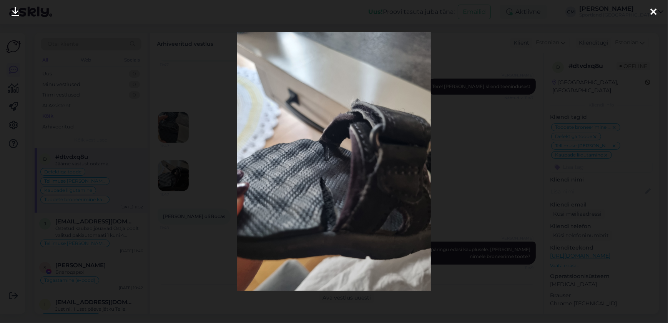
click at [200, 121] on div at bounding box center [334, 161] width 668 height 323
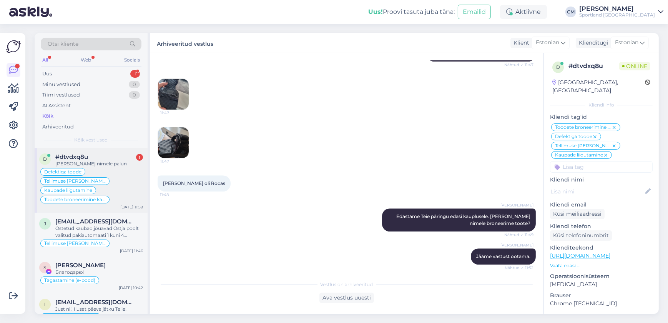
click at [119, 186] on div "Defektiga toode Tellimuse [PERSON_NAME] info Kaupade liigutamine Toodete bronee…" at bounding box center [91, 185] width 104 height 37
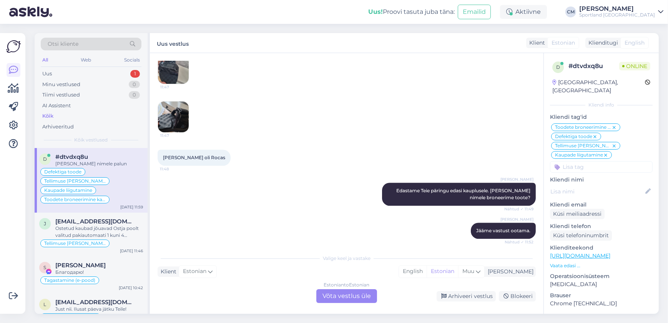
click at [338, 290] on div "Estonian to Estonian Võta vestlus üle" at bounding box center [346, 296] width 61 height 14
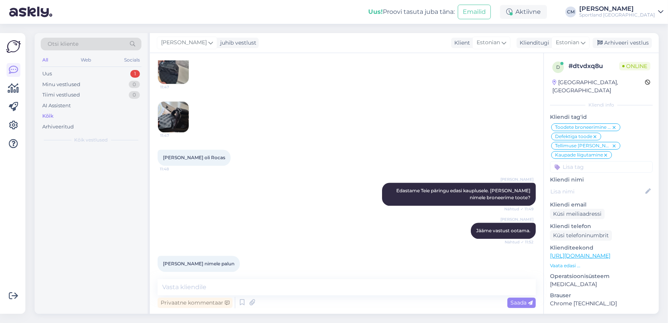
scroll to position [2650, 0]
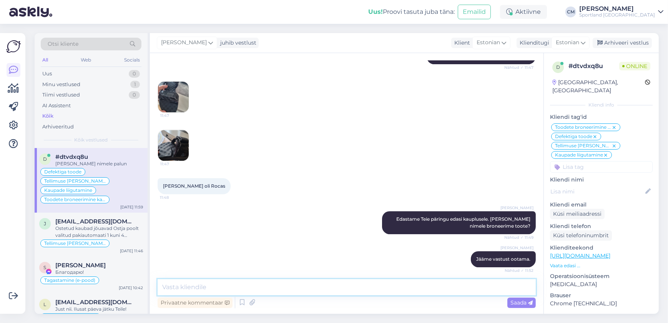
click at [318, 292] on textarea at bounding box center [346, 287] width 378 height 16
type textarea "Aitäh!"
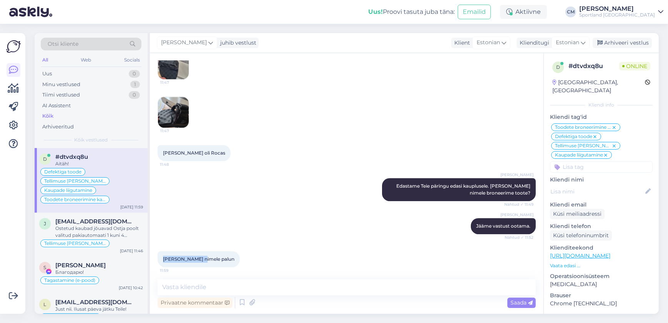
drag, startPoint x: 203, startPoint y: 224, endPoint x: 160, endPoint y: 223, distance: 43.4
click at [160, 251] on div "[PERSON_NAME] nimele palun 11:59" at bounding box center [198, 259] width 82 height 16
copy span "[PERSON_NAME]"
click at [300, 292] on textarea at bounding box center [346, 287] width 378 height 16
type textarea "E"
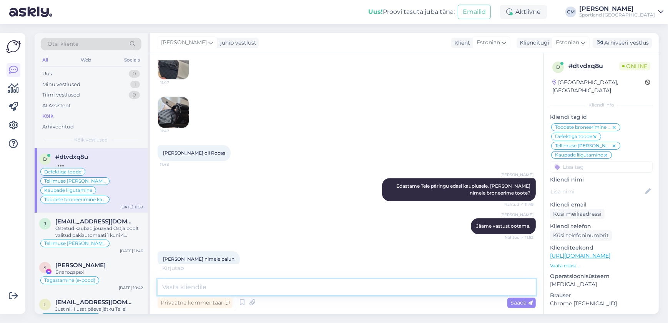
type textarea "k"
type textarea "Kas saan veel aidata?"
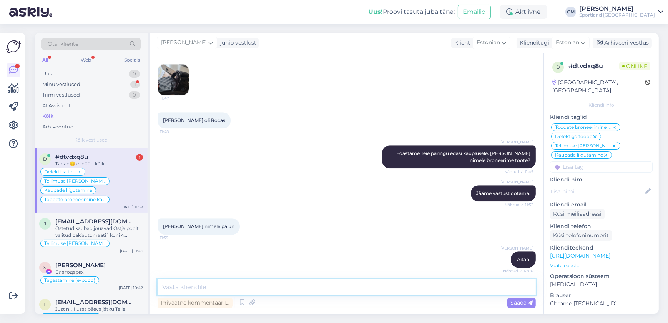
scroll to position [2749, 0]
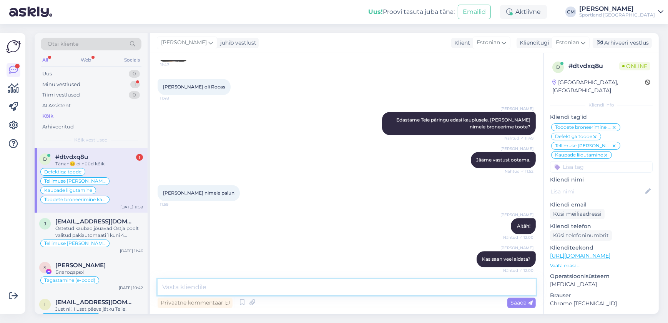
click at [307, 285] on textarea at bounding box center [346, 287] width 378 height 16
type textarea "Kena päeva jätku! :)"
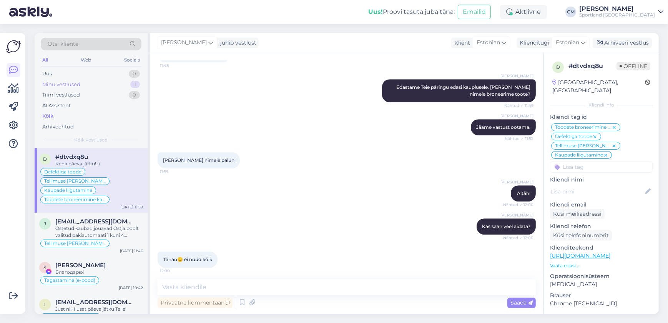
click at [124, 83] on div "Minu vestlused 1" at bounding box center [91, 84] width 101 height 11
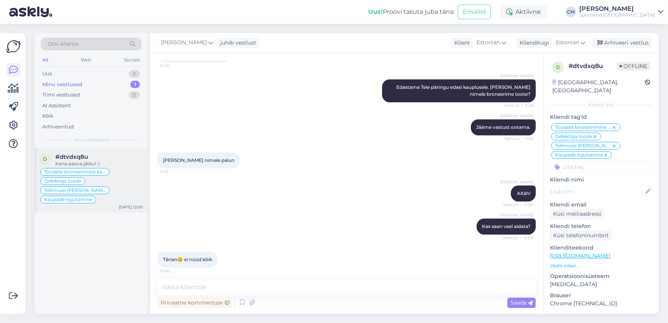
click at [110, 178] on div "Toodete broneerimine kaupluses Defektiga toode Tellimuse [PERSON_NAME] info Kau…" at bounding box center [91, 185] width 104 height 37
click at [625, 41] on div "Arhiveeri vestlus" at bounding box center [621, 43] width 59 height 10
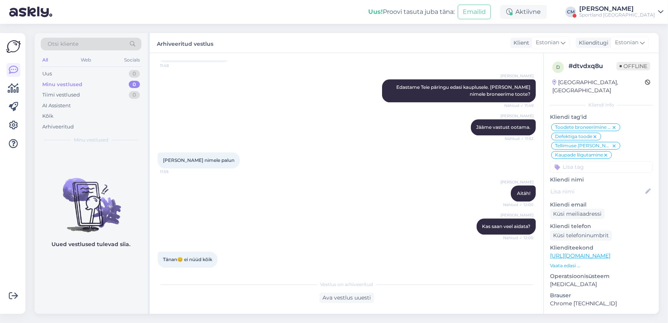
click at [634, 14] on div "Sportland [GEOGRAPHIC_DATA]" at bounding box center [617, 15] width 76 height 6
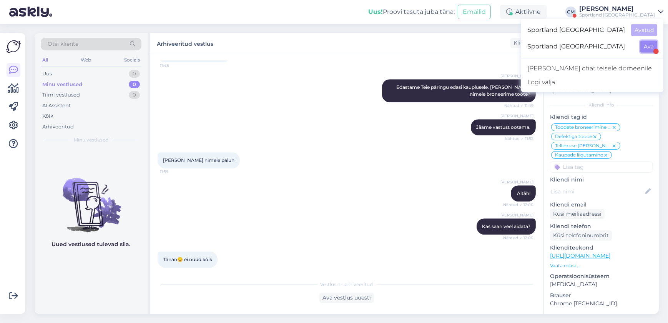
click at [650, 42] on button "Ava" at bounding box center [648, 47] width 17 height 12
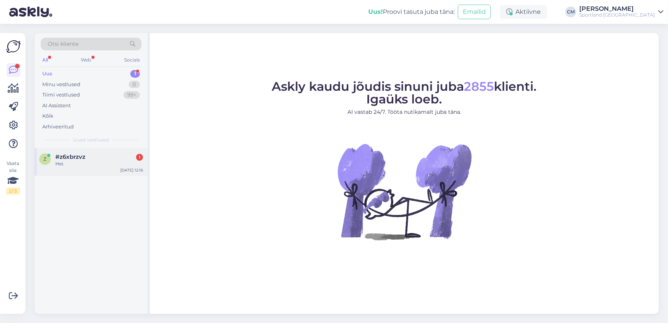
click at [90, 157] on div "#z6xbrzvz 1" at bounding box center [99, 156] width 88 height 7
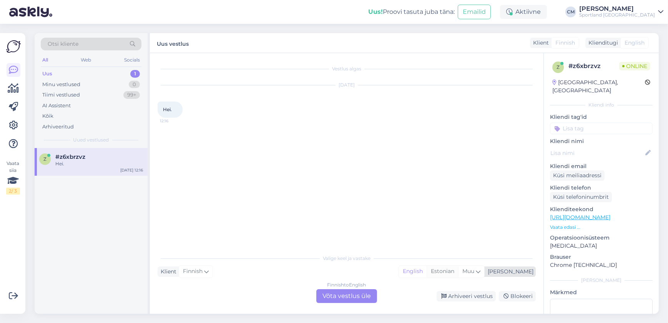
click at [458, 273] on div "Estonian" at bounding box center [441, 271] width 31 height 12
click at [335, 300] on div "Finnish to Estonian Võta vestlus üle" at bounding box center [346, 296] width 61 height 14
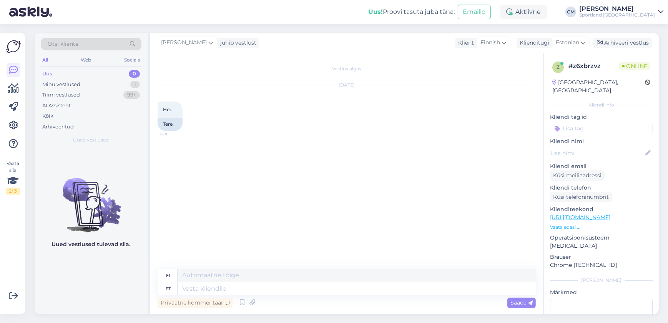
click at [307, 295] on div "Privaatne kommentaar Saada" at bounding box center [346, 302] width 378 height 15
click at [299, 292] on textarea at bounding box center [356, 288] width 358 height 13
type textarea "Tere!"
type textarea "Hei!"
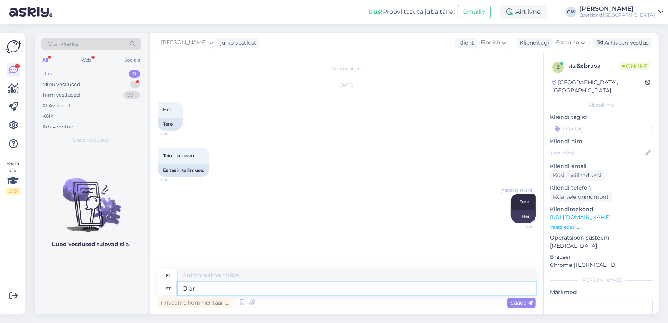
type textarea "Olen"
type textarea "olen"
type textarea "[PERSON_NAME]"
type textarea "[PERSON_NAME] Klienditeenindusest"
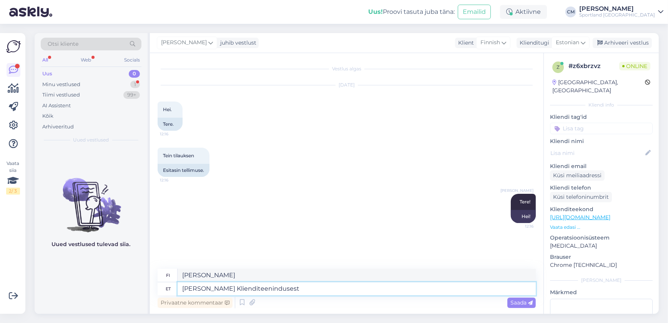
type textarea "[PERSON_NAME] asiakaspalvelusta."
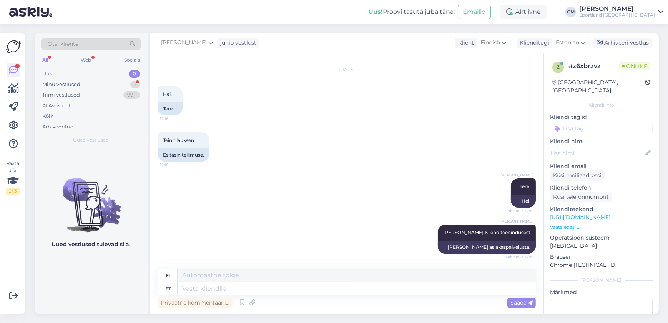
scroll to position [76, 0]
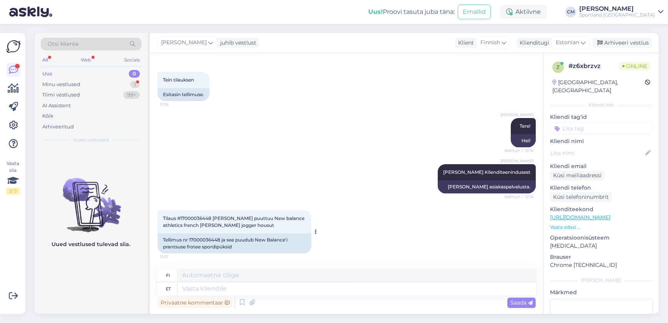
click at [211, 239] on div "Tellimus nr 17000036448 ja see puudub New Balance'i prantsuse frotee spordipüks…" at bounding box center [234, 243] width 154 height 20
copy div "17000036448"
click at [365, 199] on div "[PERSON_NAME] [PERSON_NAME] Klienditeenindusest Nähtud ✓ 12:16 [PERSON_NAME] as…" at bounding box center [346, 179] width 378 height 46
click at [273, 294] on textarea at bounding box center [356, 288] width 358 height 13
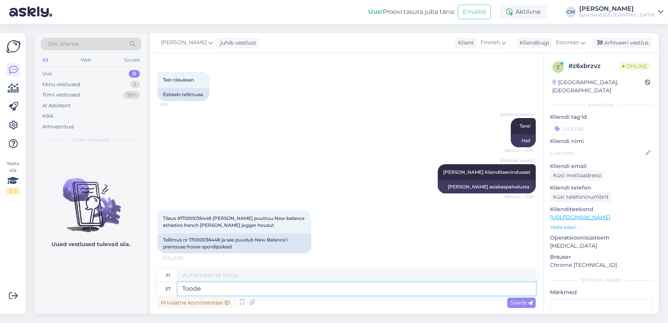
type textarea "Toode o"
type textarea "Tuote"
type textarea "Toode on t"
type textarea "Tuote on"
type textarea "Toode on [PERSON_NAME] pa"
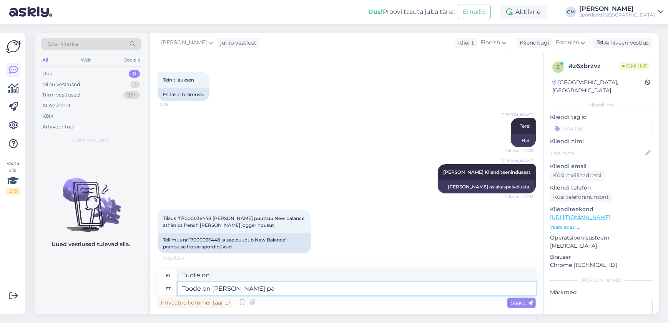
type textarea "Tuote on tänään"
type textarea "Toode on [PERSON_NAME] pakitud ja"
type textarea "Tuote on pakattu tänään."
type textarea "Toode on [PERSON_NAME] pakitud ja l"
type textarea "Tuote on pakattu tänään ja"
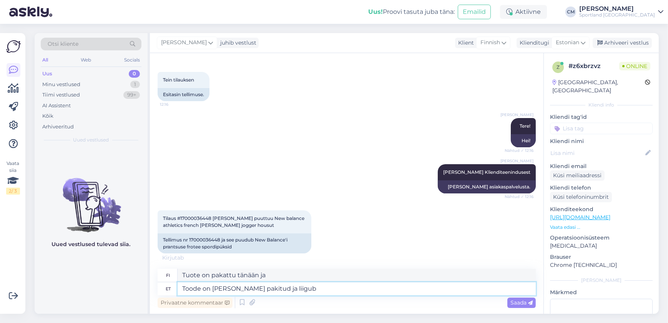
type textarea "Toode on [PERSON_NAME] pakitud ja liigub"
type textarea "Tuote on pakattu ja liikkeellä tänään."
type textarea "Toode on [PERSON_NAME] pakitud ja liigub jälgimiskoodiga:"
type textarea "Tuote pakattiin tänään ja liikkeelle kuljetetaan seurantakoodilla:"
paste textarea "00264300487119055078"
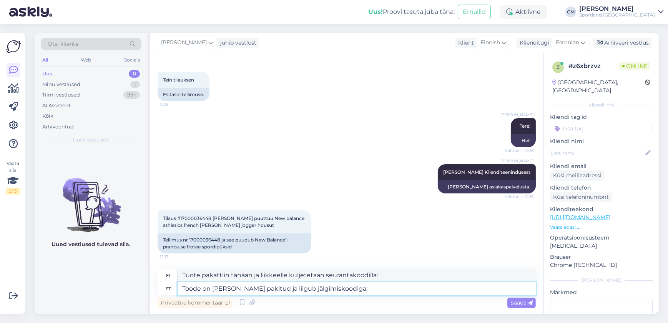
type textarea "Toode on [PERSON_NAME] pakitud ja liigub jälgimiskoodiga: 00264300487119055078"
type textarea "Tuote on pakattu tänään ja liikkeellä seurantakoodilla: 00264300487119055078"
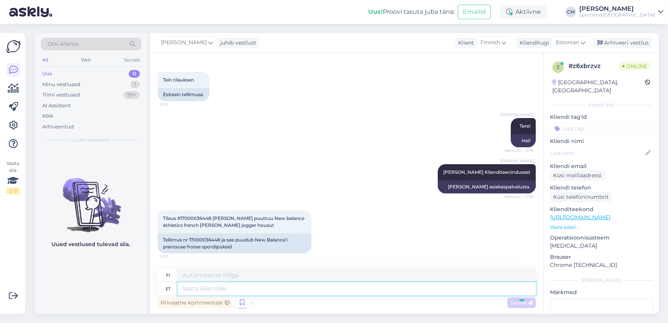
scroll to position [135, 0]
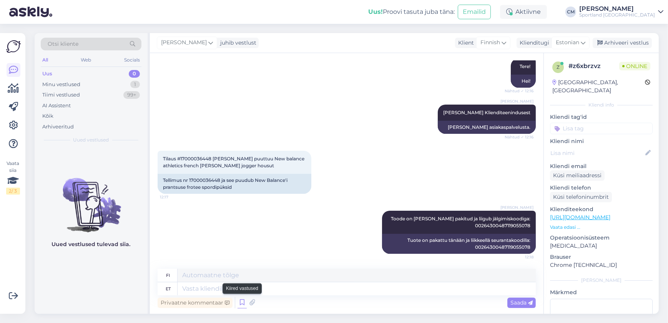
click at [242, 300] on icon at bounding box center [241, 303] width 9 height 12
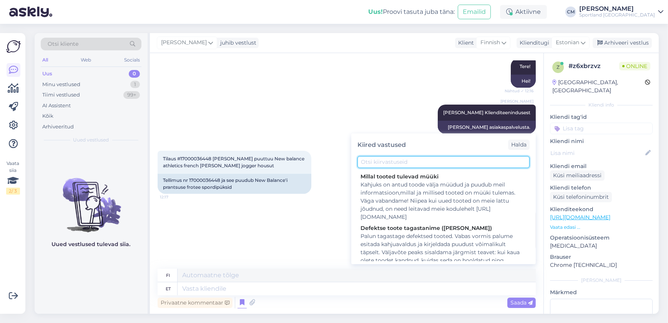
click at [384, 164] on input "text" at bounding box center [443, 162] width 172 height 12
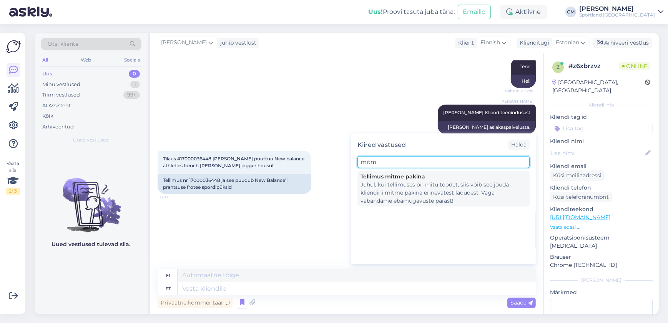
type input "mitm"
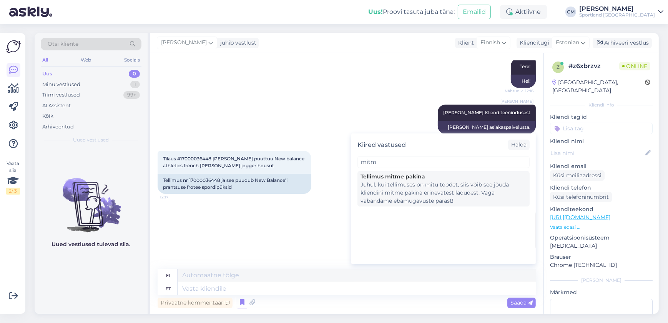
click at [433, 187] on div "Juhul, kui tellimuses on mitu toodet, siis võib see jõuda kliendini mitme pakin…" at bounding box center [443, 193] width 166 height 24
type textarea "[PERSON_NAME] tilaus sisältää useita tuotteita, se voi saapua asiakkaalle useis…"
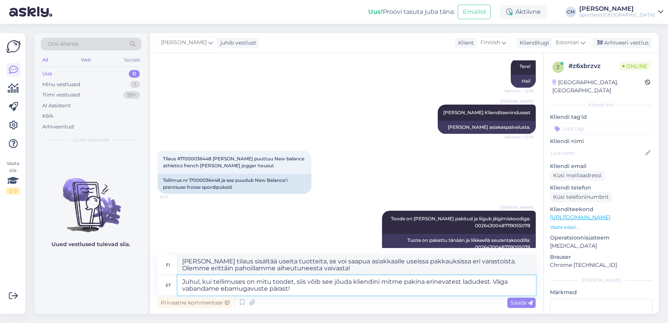
drag, startPoint x: 331, startPoint y: 288, endPoint x: 492, endPoint y: 278, distance: 160.8
click at [492, 278] on textarea "Juhul, kui tellimuses on mitu toodet, siis võib see jõuda kliendini mitme pakin…" at bounding box center [356, 285] width 358 height 20
type textarea "Juhul, kui tellimuses on mitu toodet, siis võib see jõuda kliendini mitme pakin…"
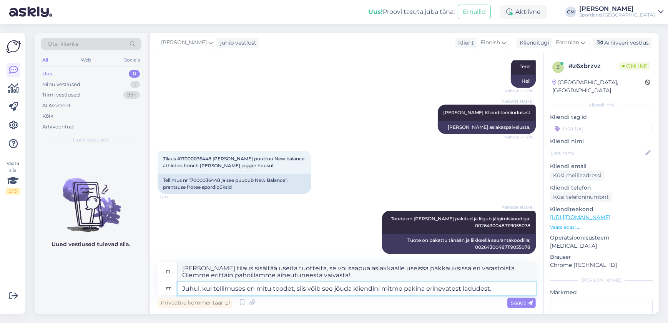
type textarea "[PERSON_NAME] tilaus sisältää useita tuotteita, se voi saapua asiakkaalle useis…"
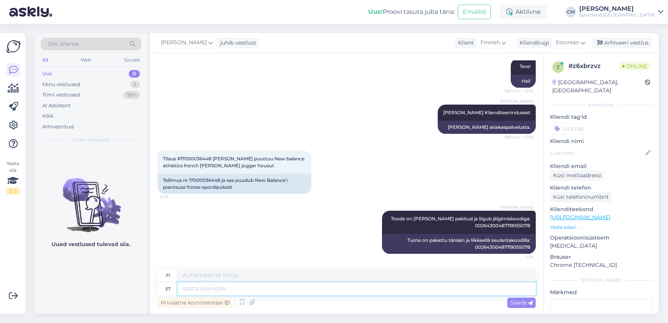
scroll to position [196, 0]
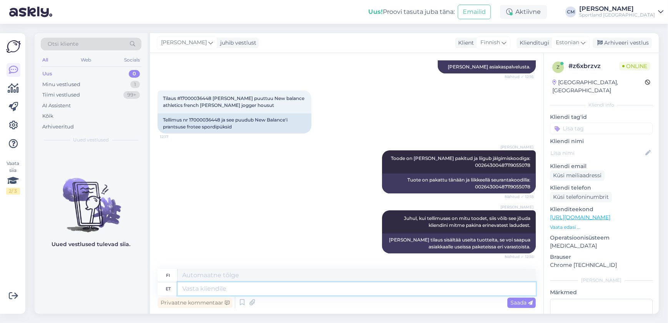
click at [377, 283] on textarea at bounding box center [356, 288] width 358 height 13
type textarea "Hetkel n"
type textarea "Tällä hetkellä"
type textarea "Hetkel näen, e"
type textarea "Näen nyt,"
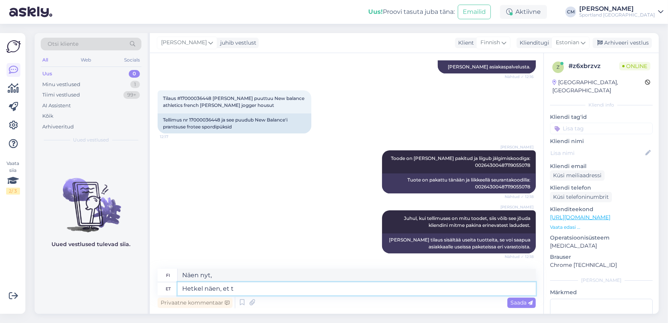
type textarea "Hetkel näen, et te"
type textarea "Näen sen juuri nyt"
type textarea "Hetkel näen, et teie te"
type textarea "Näen nyt, [PERSON_NAME] sinä"
type textarea "Hetkel näen, et teie tellimus s"
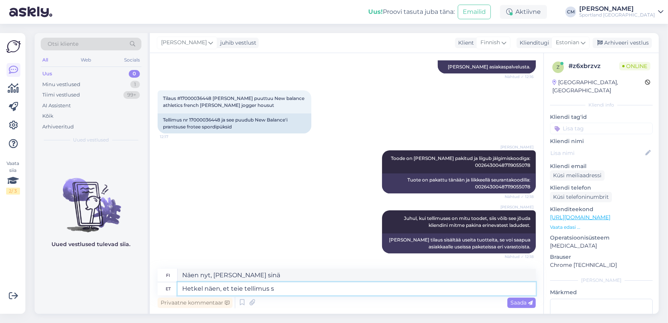
type textarea "Näen, [PERSON_NAME] tilauksesi on tällä hetkellä"
type textarea "Hetkel näen, et teie tellimus saabub"
type textarea "Näen tilauksesi saapuvan nyt."
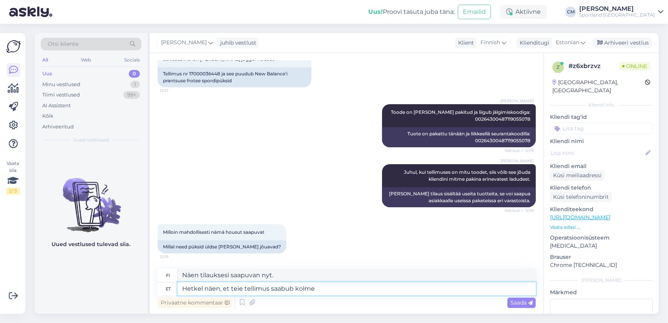
type textarea "Hetkel näen, et teie tellimus saabub kolme"
type textarea "Näen tällä hetkellä, [PERSON_NAME] tilauksesi saapuu kolmessa"
type textarea "Hetkel näen, et teie tellimus saabub kolme erineva pa"
type textarea "Näen tällä hetkellä, [PERSON_NAME] tilauksesi saapuu kolmeen eri paikkaan"
type textarea "Hetkel näen, et teie tellimus saabub kolme erineva pakina."
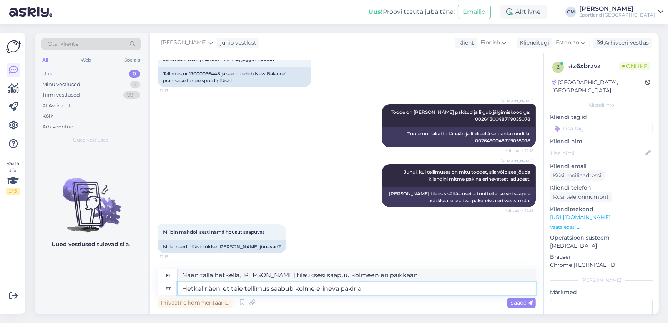
type textarea "Näen tällä hetkellä, [PERSON_NAME] tilauksesi saapuu kolmessa eri paketissa."
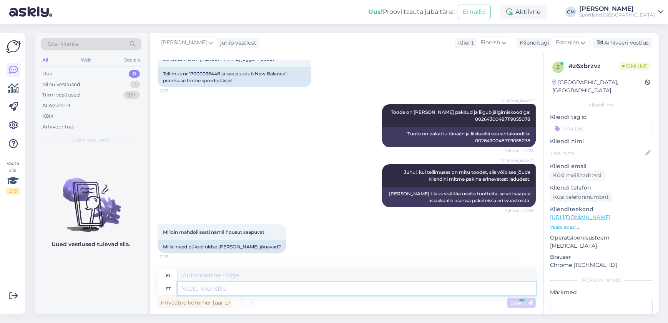
scroll to position [294, 0]
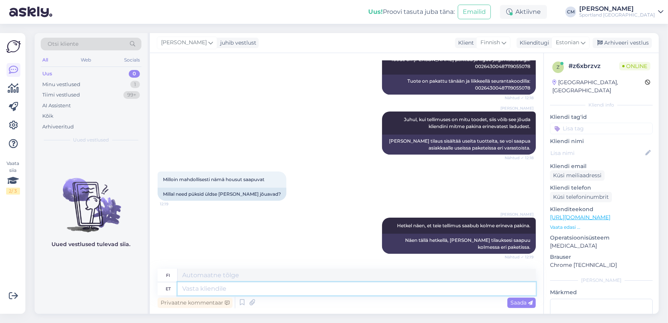
click at [388, 289] on textarea at bounding box center [356, 288] width 358 height 13
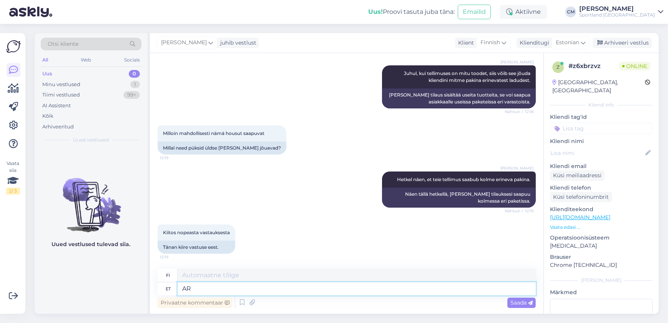
type textarea "A"
type textarea "Püksid"
type textarea "Housut"
type textarea "Püksid lähevad i"
type textarea "Housut menevät"
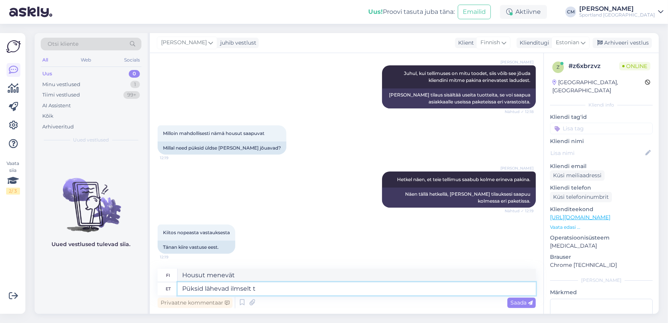
type textarea "Püksid lähevad ilmselt te"
type textarea "Housut luultavasti menevät"
type textarea "Püksid lähevad ilmselt [PERSON_NAME] t"
type textarea "Housut ovat luultavasti matkalla."
type textarea "Püksid lähevad ilmselt [PERSON_NAME] k"
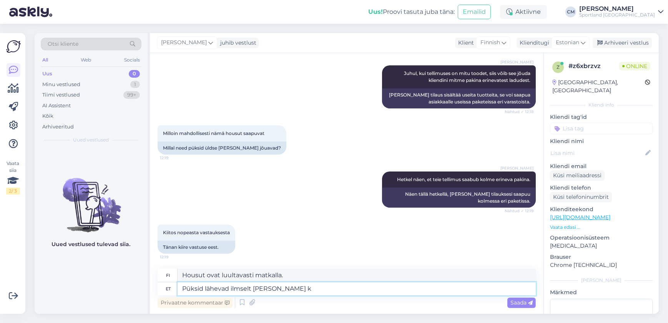
type textarea "Housut lähtevät luultavasti tänään postiin."
type textarea "Püksid lähevad ilmselt [PERSON_NAME] kulleriga ja"
type textarea "Housut lähetetään luultavasti tänään kuriirilla."
type textarea "Püksid lähevad ilmselt [PERSON_NAME] kulleriga ja peaks en"
type textarea "Housut lähetetään luultavasti tänään kuriirilla ja niiden pitäisi"
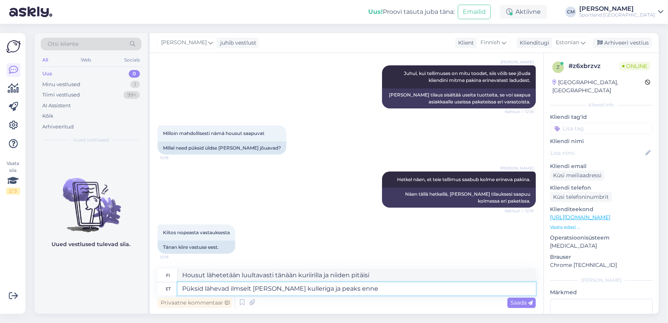
type textarea "Püksid lähevad ilmselt [PERSON_NAME] kulleriga ja peaks enne n"
type textarea "Housut lähetetään todennäköisesti tämän päivän kuriirilla ja niiden pitäisi saa…"
type textarea "Püksid lähevad ilmselt [PERSON_NAME] kulleriga ja peaks enne nädalavahetust s"
type textarea "Housut lähtevät luultavasti tänään ja niiden pitäisi saapua [PERSON_NAME] viiko…"
type textarea "Püksid lähevad ilmselt [PERSON_NAME] kulleriga ja peaks enne nädalavahetust saa…"
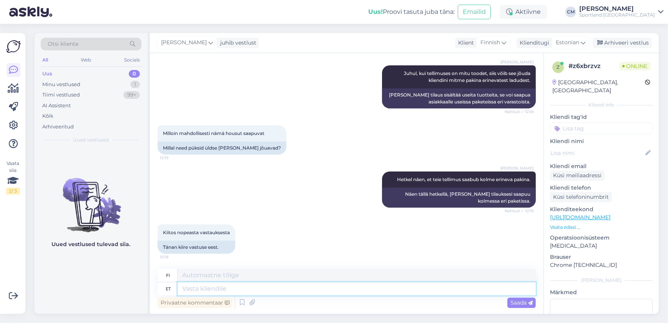
scroll to position [400, 0]
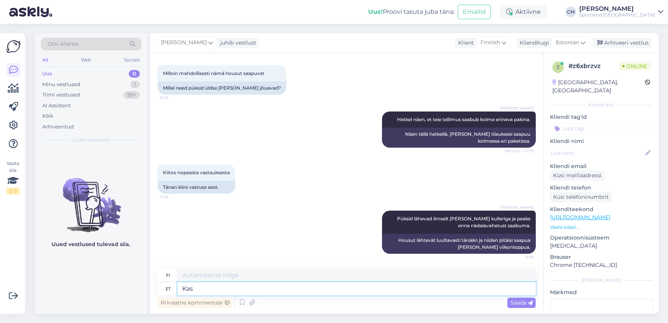
type textarea "Kas s"
type textarea "On"
type textarea "Kas saan v"
type textarea "Voinko"
type textarea "Kas saan veel ai"
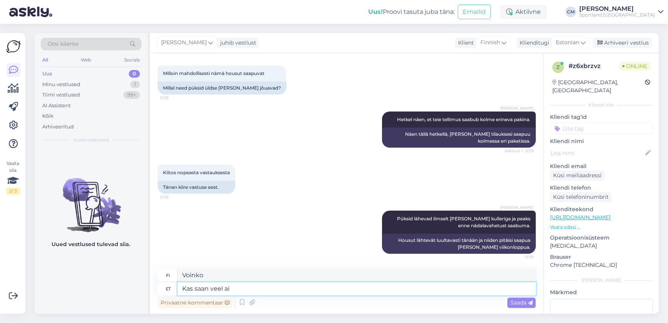
type textarea "Voinko saada lisää?"
type textarea "Kas saan veel aidata?"
type textarea "Voinko silti auttaa?"
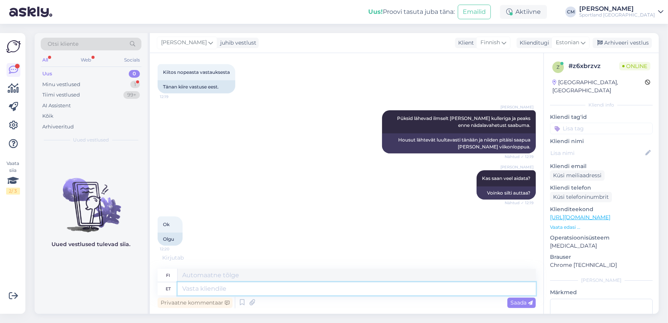
scroll to position [539, 0]
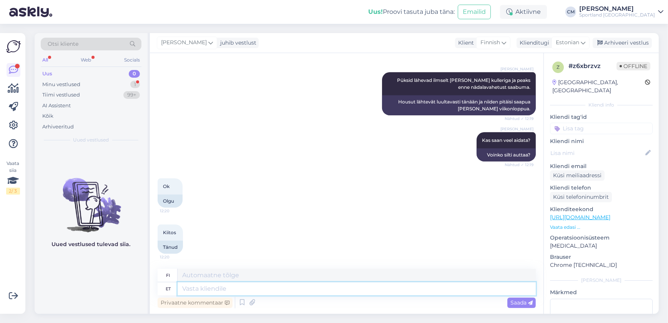
type textarea "I"
click at [635, 32] on div "Otsi kliente All Web Socials Uus 0 Minu vestlused 1 Tiimi vestlused 99+ AI Assi…" at bounding box center [349, 173] width 638 height 299
click at [630, 38] on div "Arhiveeri vestlus" at bounding box center [621, 43] width 59 height 10
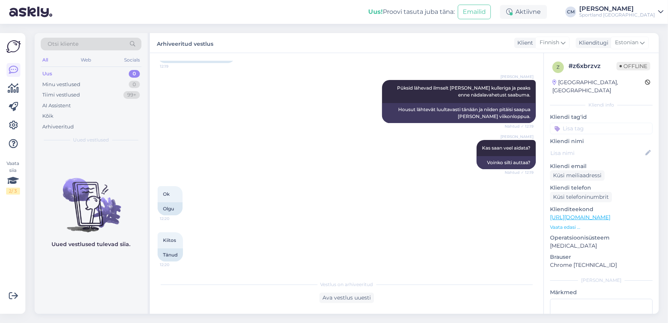
click at [608, 137] on p "Kliendi nimi" at bounding box center [601, 141] width 103 height 8
click at [600, 123] on input at bounding box center [601, 129] width 103 height 12
type input "TELLIM"
click at [603, 156] on span "E-[PERSON_NAME] tellimuste [PERSON_NAME] info" at bounding box center [600, 158] width 61 height 5
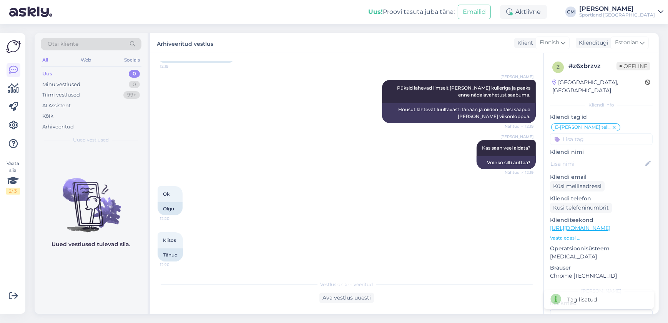
click at [638, 9] on div "[PERSON_NAME]" at bounding box center [617, 9] width 76 height 6
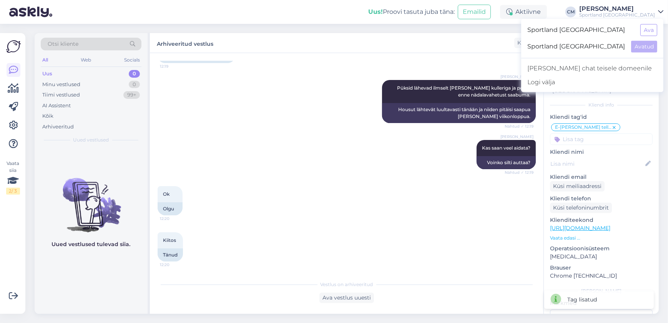
click at [653, 36] on div "Sportland [GEOGRAPHIC_DATA] Ava" at bounding box center [592, 30] width 142 height 17
click at [644, 29] on button "Ava" at bounding box center [648, 30] width 17 height 12
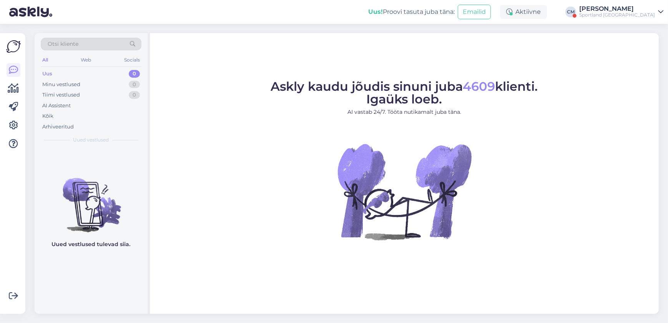
drag, startPoint x: 648, startPoint y: 9, endPoint x: 645, endPoint y: 13, distance: 4.8
click at [648, 9] on div "[PERSON_NAME]" at bounding box center [617, 9] width 76 height 6
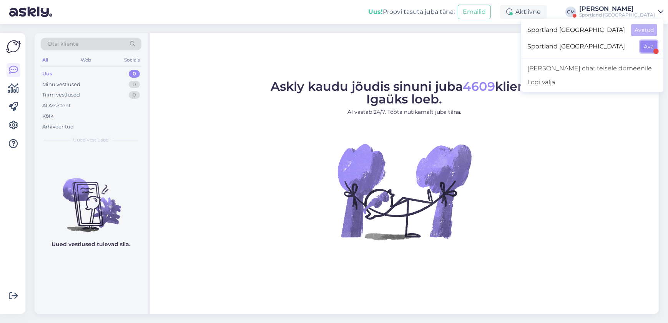
click at [645, 42] on button "Ava" at bounding box center [648, 47] width 17 height 12
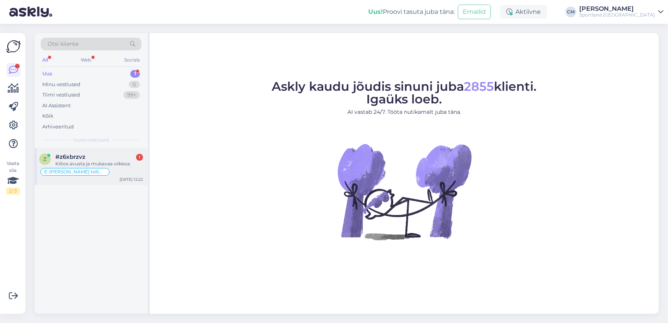
click at [119, 167] on div "E-[PERSON_NAME] tellimuste [PERSON_NAME] info" at bounding box center [91, 171] width 104 height 9
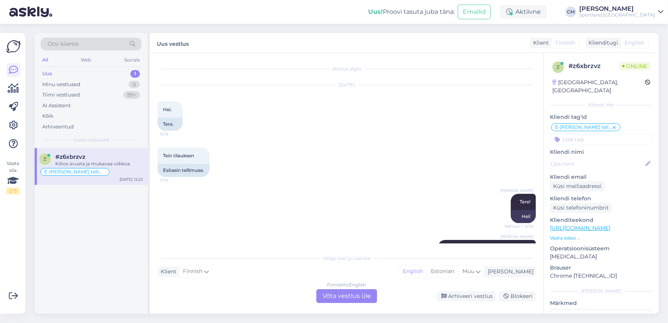
scroll to position [590, 0]
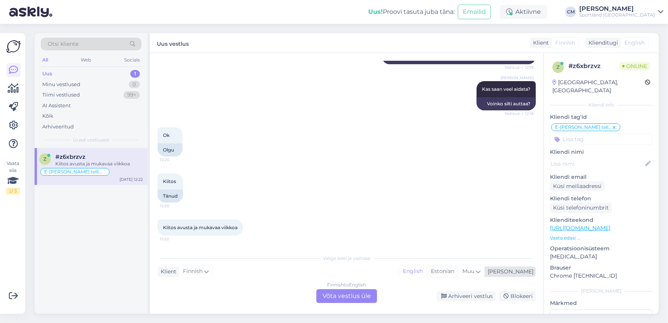
click at [458, 267] on div "Estonian" at bounding box center [441, 271] width 31 height 12
click at [380, 291] on div "Arhiveeri vestlus Blokeeri" at bounding box center [458, 296] width 156 height 10
click at [363, 291] on div "Finnish to Estonian Võta vestlus üle" at bounding box center [346, 296] width 61 height 14
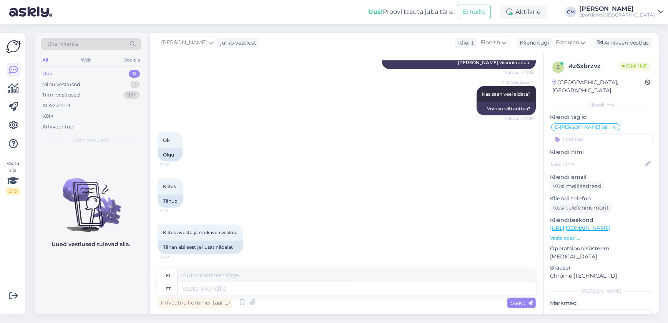
click at [320, 295] on div "Privaatne kommentaar Saada" at bounding box center [346, 302] width 378 height 15
click at [316, 294] on textarea at bounding box center [356, 288] width 358 height 13
type textarea "Ilusat"
type textarea "Kaunis"
type textarea "Ilusat päeva"
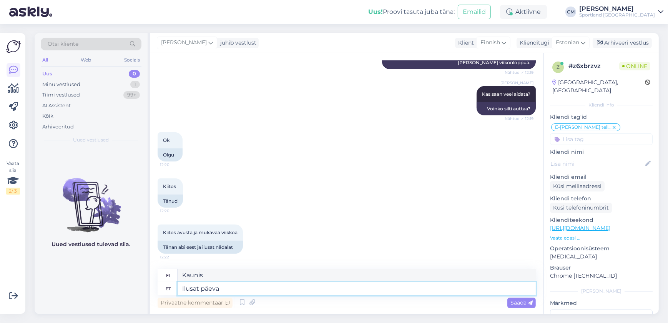
type textarea "Hyvää päivänjatkoa"
type textarea "Ilusat päeva jätku!"
type textarea "Hyvää päivänjatkoa!"
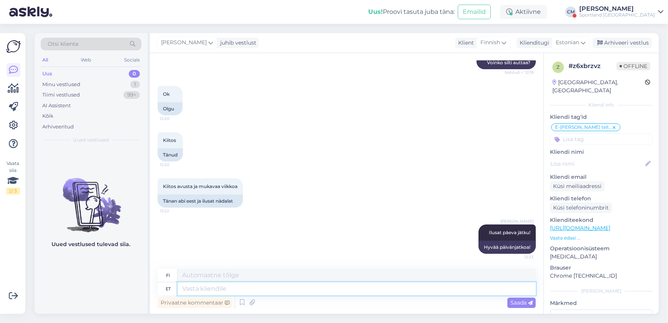
scroll to position [630, 0]
click at [634, 43] on div "Arhiveeri vestlus" at bounding box center [621, 43] width 59 height 10
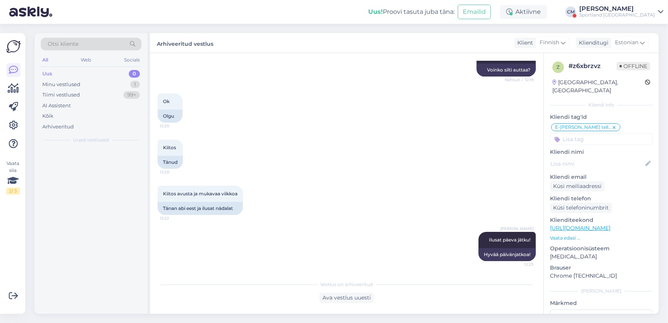
scroll to position [623, 0]
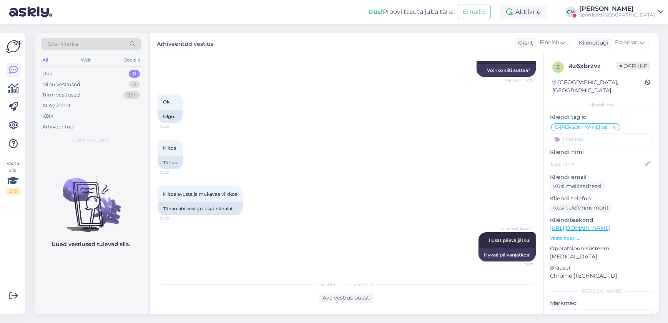
click at [637, 4] on div "Uus! Proovi tasuta [PERSON_NAME]: Emailid Aktiivne [PERSON_NAME] Sportland [GEO…" at bounding box center [334, 12] width 668 height 24
click at [638, 12] on div "Sportland [GEOGRAPHIC_DATA]" at bounding box center [617, 15] width 76 height 6
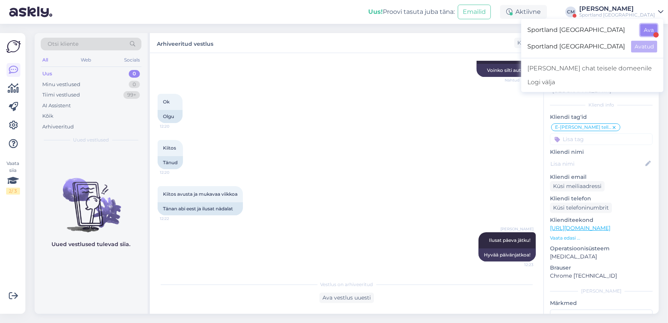
click at [649, 31] on button "Ava" at bounding box center [648, 30] width 17 height 12
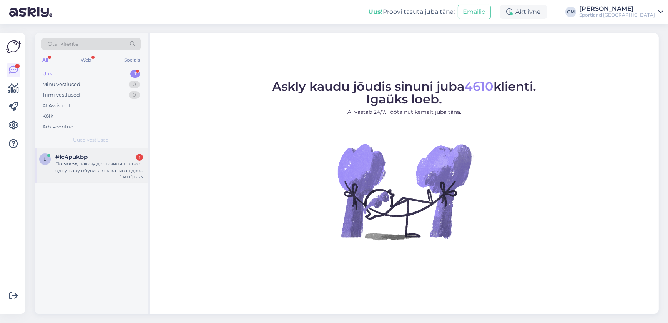
click at [115, 177] on div "l #lc4pukbp 1 По моему заказу доставили только одну пару обуви, а я заказывал д…" at bounding box center [91, 165] width 113 height 35
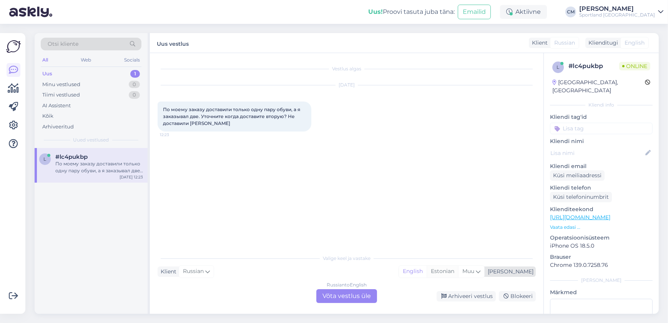
click at [458, 271] on div "Estonian" at bounding box center [441, 271] width 31 height 12
click at [333, 297] on div "Russian to Estonian Võta vestlus üle" at bounding box center [346, 296] width 61 height 14
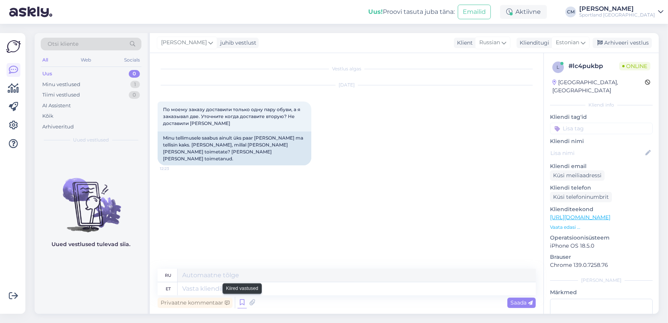
click at [240, 299] on icon at bounding box center [241, 303] width 9 height 12
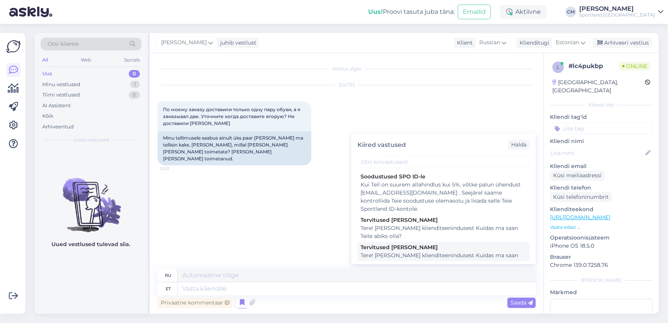
click at [390, 254] on div "Tere! [PERSON_NAME] klienditeenindusest Kuidas ma saan Teile abiks olla?" at bounding box center [443, 259] width 166 height 16
type textarea "Здравствуйте! Я [PERSON_NAME] из службы поддержки клиентов Чем я могу вам помоч…"
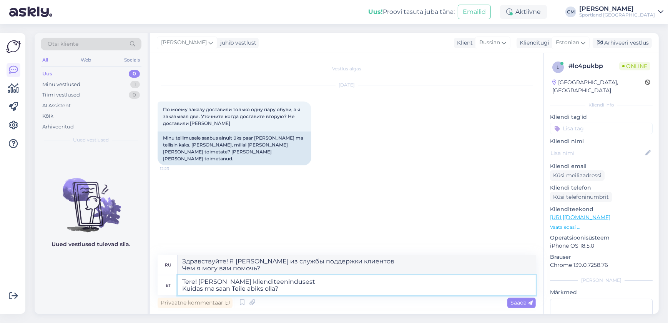
drag, startPoint x: 295, startPoint y: 291, endPoint x: 139, endPoint y: 290, distance: 156.3
click at [139, 290] on div "Otsi kliente All Web Socials Uus 0 Minu vestlused 1 Tiimi vestlused 0 AI Assist…" at bounding box center [347, 173] width 624 height 280
type textarea "Tere! [PERSON_NAME] klienditeenindusest"
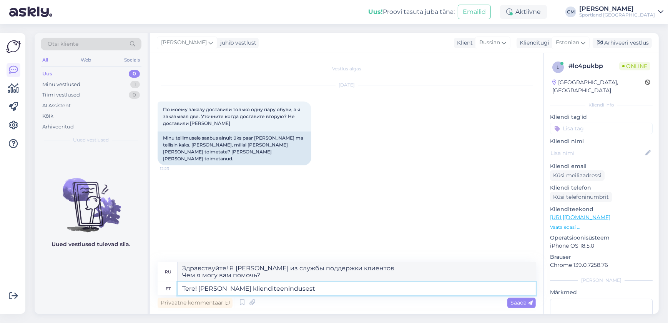
type textarea "Здравствуйте! Меня зовут [PERSON_NAME], я из службы поддержки клиентов."
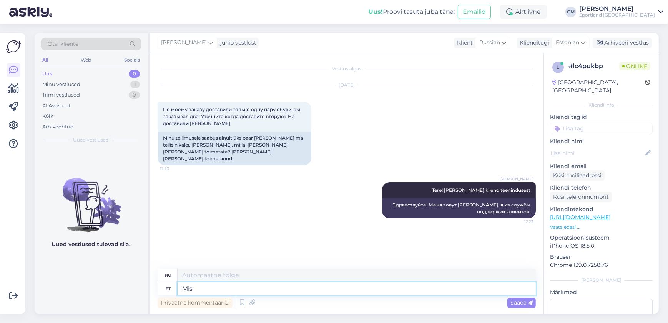
type textarea "Mis"
type textarea "Что"
type textarea "Mis on t"
type textarea "Что такое"
type textarea "Mis on tellimuse n"
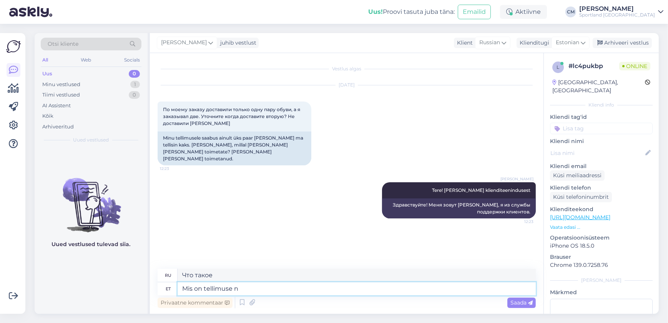
type textarea "Каков порядок?"
type textarea "Mis on tellimuse number"
type textarea "Какой номер заказа?"
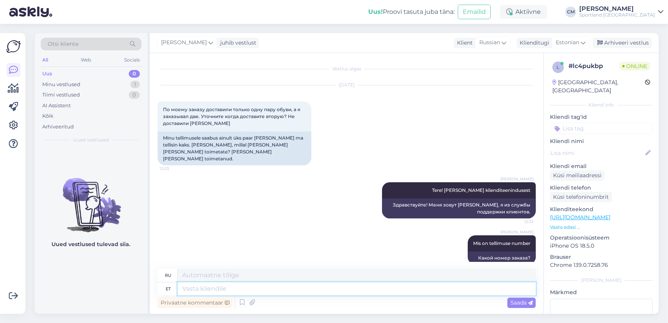
scroll to position [4, 0]
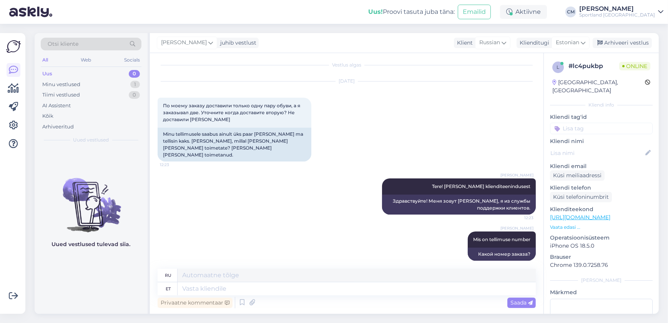
click at [607, 123] on input at bounding box center [601, 129] width 103 height 12
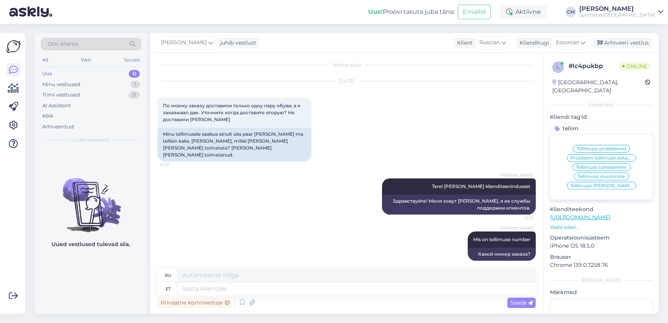
type input "tellim"
click at [592, 183] on span "Tellimuse [PERSON_NAME] info" at bounding box center [600, 185] width 61 height 5
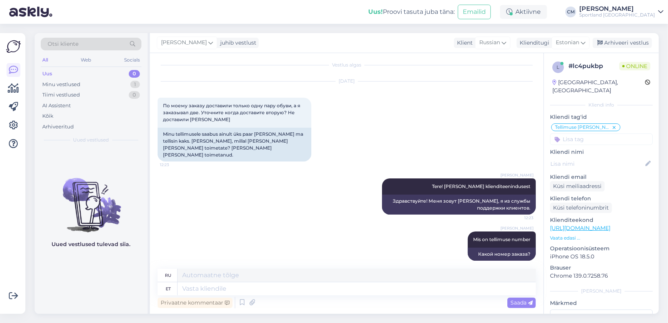
drag, startPoint x: 307, startPoint y: 184, endPoint x: 290, endPoint y: 162, distance: 28.0
click at [307, 184] on div "[PERSON_NAME] Tere! [PERSON_NAME] klienditeenindusest 12:23 Здравствуйте! Меня …" at bounding box center [346, 196] width 378 height 53
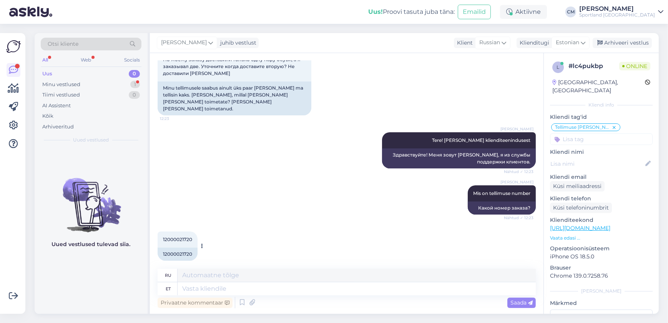
click at [180, 247] on div "12000021720" at bounding box center [177, 253] width 40 height 13
copy div "12000021720"
click at [239, 305] on icon at bounding box center [241, 303] width 9 height 12
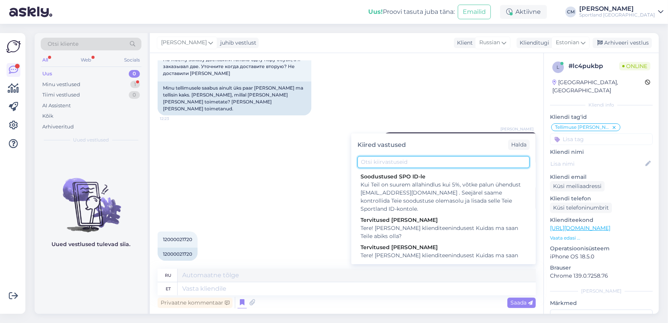
click at [381, 167] on input "text" at bounding box center [443, 162] width 172 height 12
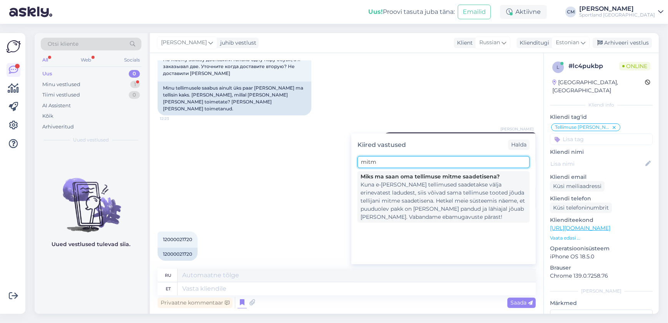
type input "mitm"
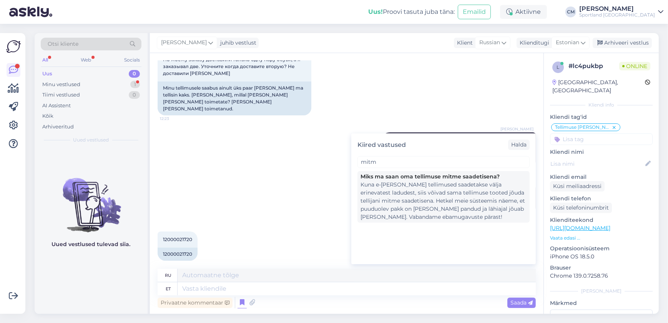
click at [415, 195] on div "Kuna e-[PERSON_NAME] tellimused saadetakse välja erinevatest ladudest, siis või…" at bounding box center [443, 201] width 166 height 40
type textarea "Поскольку заказы интернет-магазина отправляются с разных складов, товары одного…"
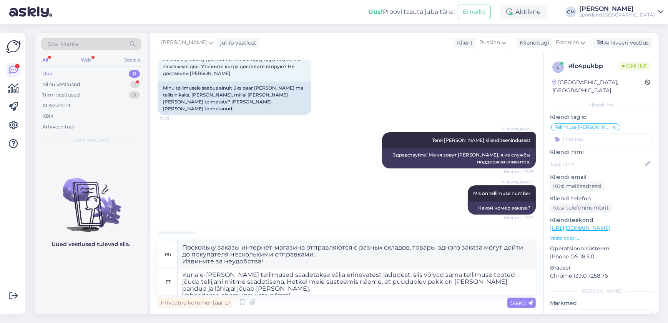
scroll to position [58, 0]
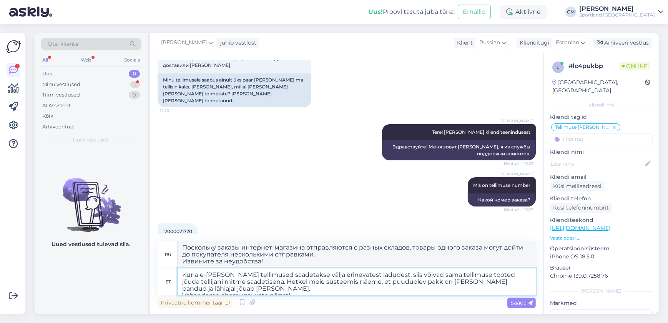
drag, startPoint x: 331, startPoint y: 291, endPoint x: 525, endPoint y: 282, distance: 193.4
click at [525, 282] on textarea "Kuna e-[PERSON_NAME] tellimused saadetakse välja erinevatest ladudest, siis või…" at bounding box center [356, 281] width 358 height 27
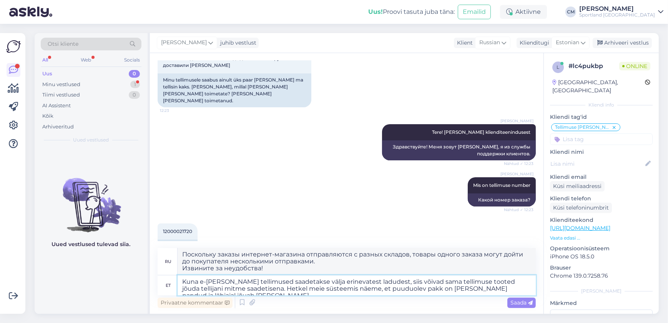
type textarea "Kuna e-[PERSON_NAME] tellimused saadetakse välja erinevatest ladudest, siis või…"
type textarea "Поскольку заказы в интернет-магазине отправляются с разных складов, товары из о…"
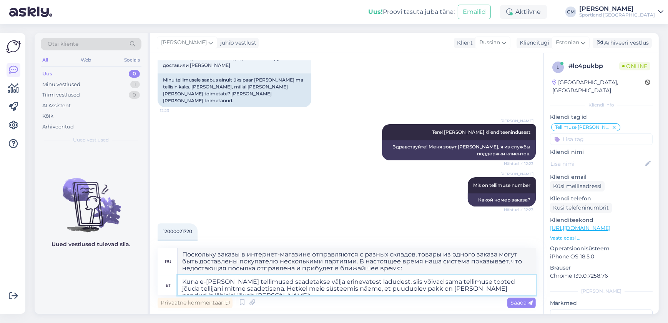
drag, startPoint x: 407, startPoint y: 288, endPoint x: 452, endPoint y: 287, distance: 45.4
click at [452, 287] on textarea "Kuna e-[PERSON_NAME] tellimused saadetakse välja erinevatest ladudest, siis või…" at bounding box center [356, 285] width 358 height 20
type textarea "Kuna e-[PERSON_NAME] tellimused saadetakse välja erinevatest ladudest, siis või…"
type textarea "Поскольку заказы в интернет-магазине отправляются с разных складов, товары из о…"
type textarea "Kuna e-[PERSON_NAME] tellimused saadetakse välja erinevatest ladudest, siis või…"
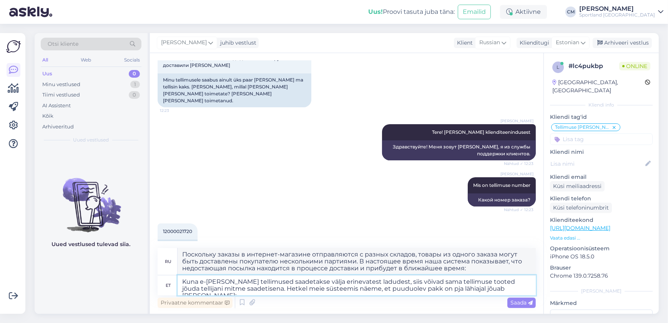
type textarea "Поскольку заказы в интернет-магазине отправляются с разных складов, товары из о…"
type textarea "Kuna e-[PERSON_NAME] tellimused saadetakse välja erinevatest ladudest, siis või…"
type textarea "Поскольку заказы интернет-магазина отправляются с разных складов, один и тот же…"
click at [510, 288] on textarea "Kuna e-[PERSON_NAME] tellimused saadetakse välja erinevatest ladudest, siis või…" at bounding box center [356, 285] width 358 height 20
paste textarea "05607135057637"
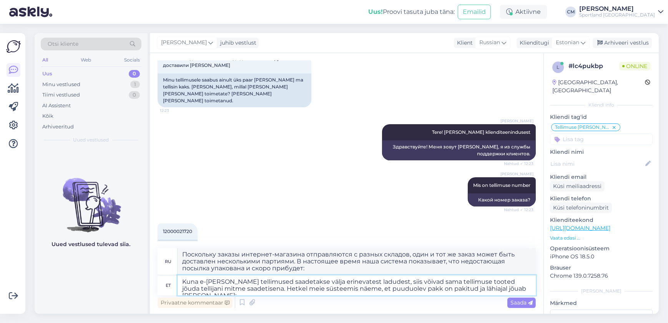
type textarea "Kuna e-[PERSON_NAME] tellimused saadetakse välja erinevatest ladudest, siis või…"
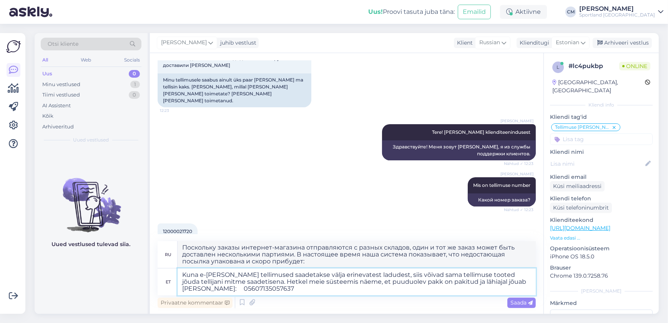
type textarea "Поскольку заказы интернет-магазина отправляются с разных складов, товары из одн…"
click at [301, 288] on textarea "Kuna e-[PERSON_NAME] tellimused saadetakse välja erinevatest ladudest, siis või…" at bounding box center [356, 281] width 358 height 27
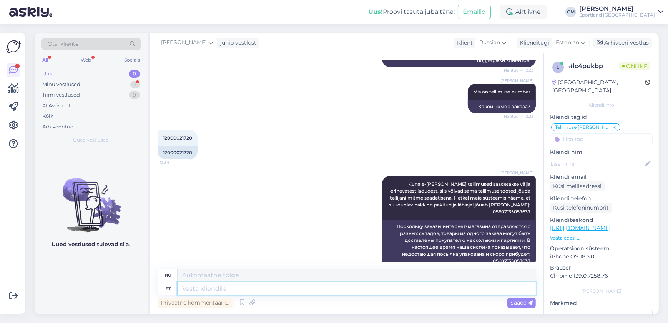
scroll to position [197, 0]
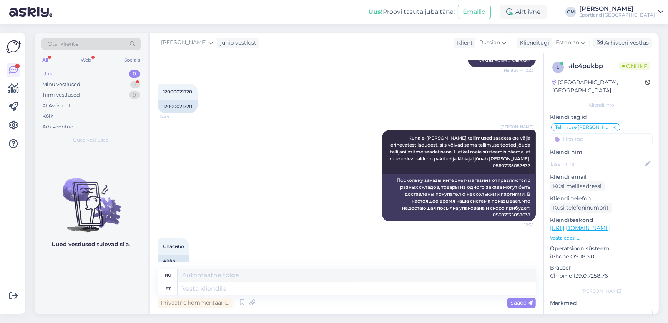
drag, startPoint x: 234, startPoint y: 297, endPoint x: 231, endPoint y: 293, distance: 5.0
click at [234, 297] on div "Privaatne kommentaar Saada" at bounding box center [346, 302] width 378 height 15
click at [231, 290] on textarea at bounding box center [356, 288] width 358 height 13
type textarea "Kas s"
type textarea "Является"
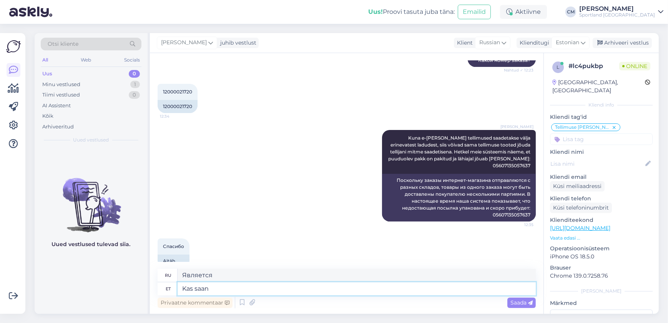
type textarea "Kas saan"
type textarea "Могу ли я"
type textarea "Kas saan veel a"
type textarea "Можно мне еще?"
type textarea "Kas saan veel aidata?"
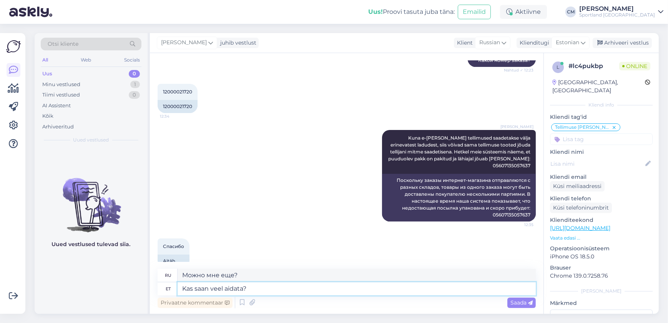
type textarea "Могу ли я еще помочь?"
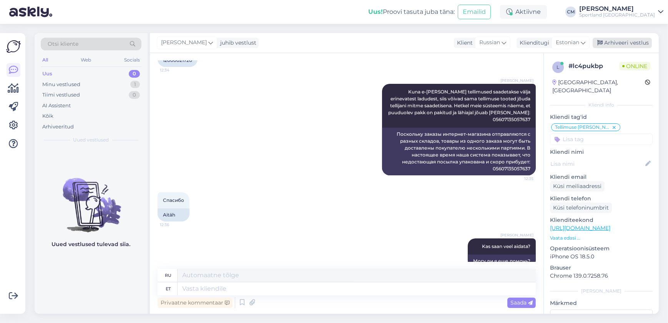
click at [616, 45] on div "Arhiveeri vestlus" at bounding box center [621, 43] width 59 height 10
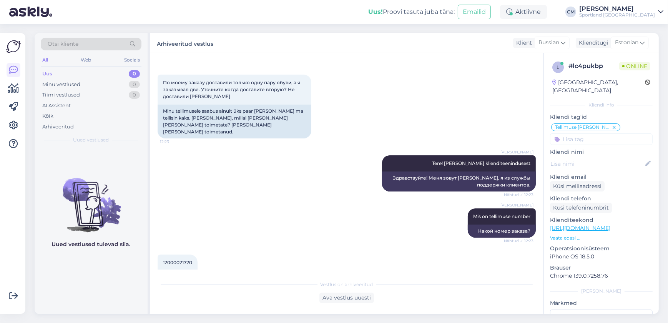
scroll to position [27, 0]
click at [13, 93] on icon at bounding box center [13, 88] width 11 height 9
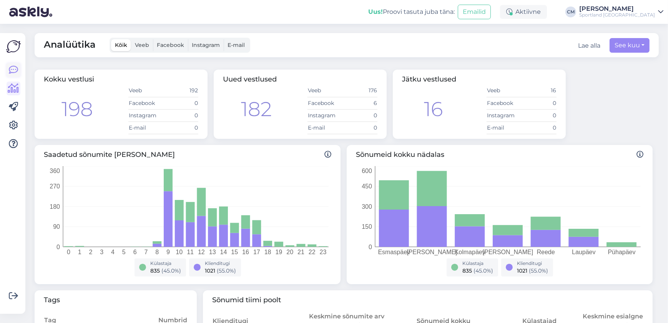
click at [13, 71] on icon at bounding box center [13, 69] width 9 height 9
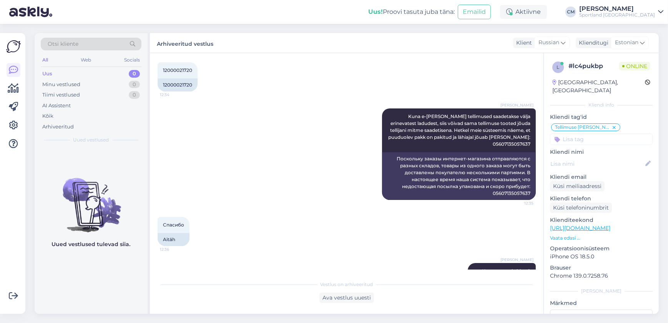
scroll to position [236, 0]
